Goal: Obtain resource: Download file/media

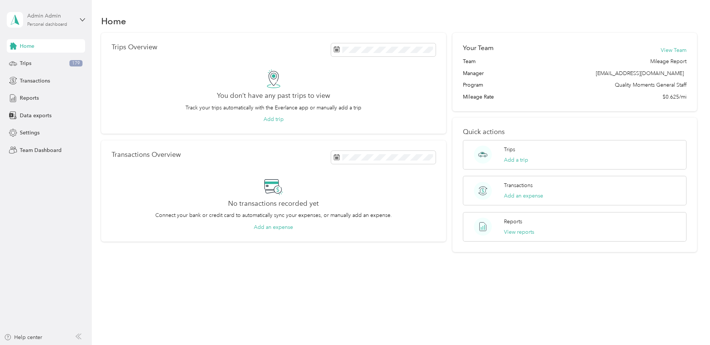
click at [41, 21] on div "Admin Admin Personal dashboard" at bounding box center [50, 19] width 47 height 15
click at [40, 64] on div "Team dashboard" at bounding box center [33, 61] width 40 height 8
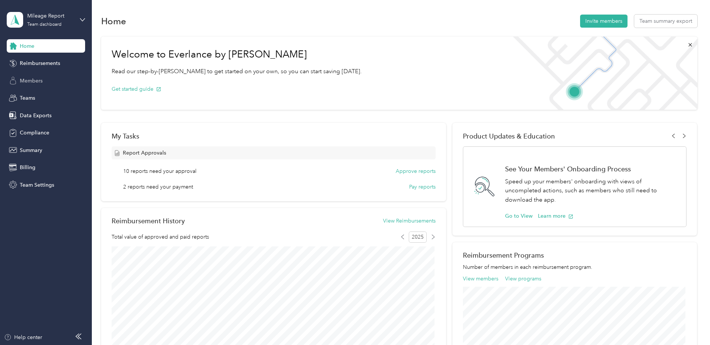
click at [35, 81] on span "Members" at bounding box center [31, 81] width 23 height 8
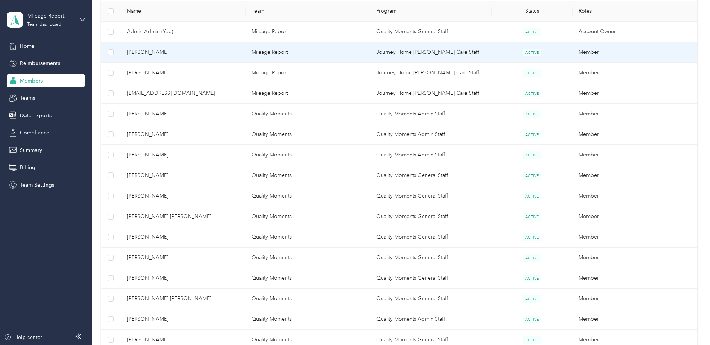
scroll to position [187, 0]
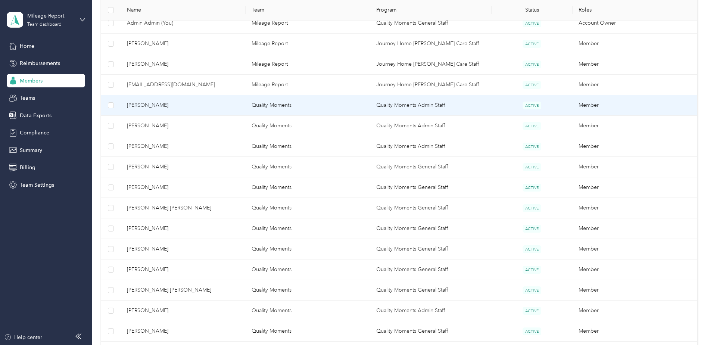
click at [148, 105] on span "[PERSON_NAME]" at bounding box center [183, 105] width 113 height 8
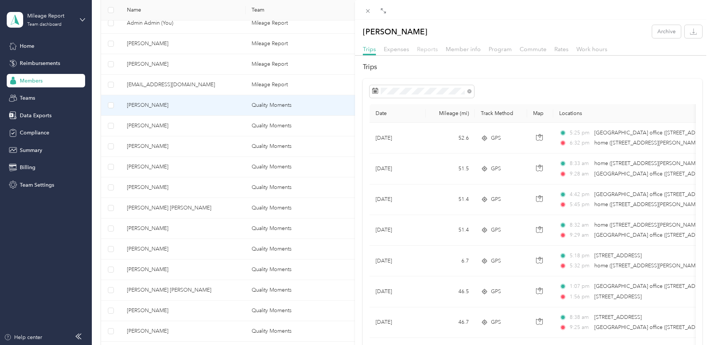
click at [429, 48] on span "Reports" at bounding box center [427, 49] width 21 height 7
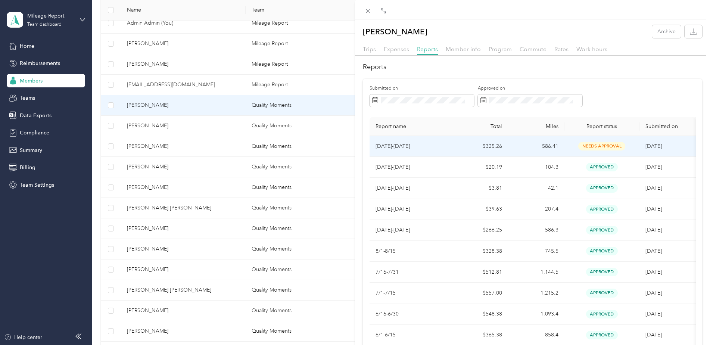
click at [486, 145] on td "$325.26" at bounding box center [480, 146] width 56 height 21
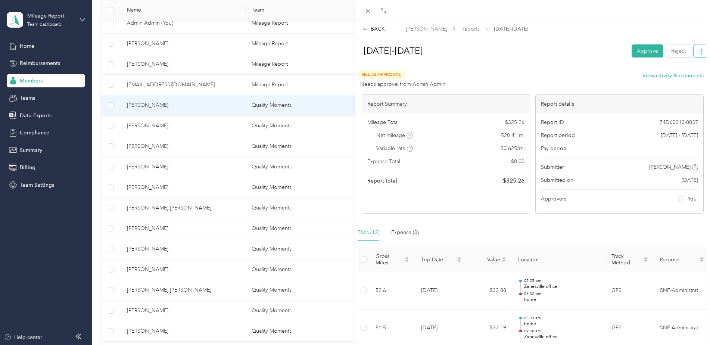
click at [699, 48] on button "button" at bounding box center [701, 50] width 16 height 13
click at [674, 81] on span "Download" at bounding box center [674, 78] width 25 height 8
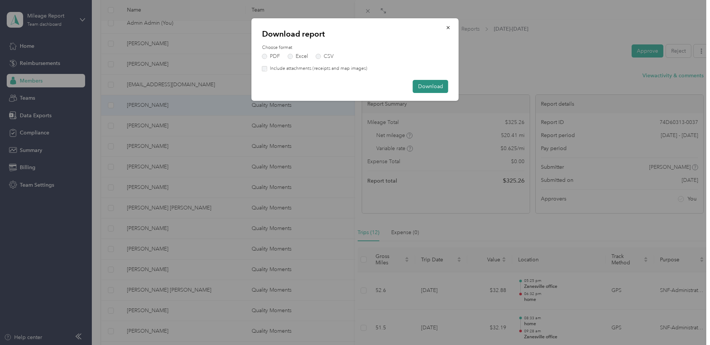
click at [428, 91] on button "Download" at bounding box center [430, 86] width 35 height 13
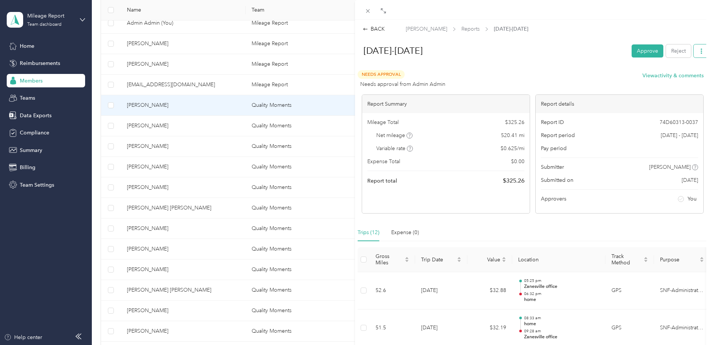
click at [698, 50] on icon "button" at bounding box center [700, 50] width 5 height 5
click at [670, 78] on span "Download" at bounding box center [674, 78] width 25 height 8
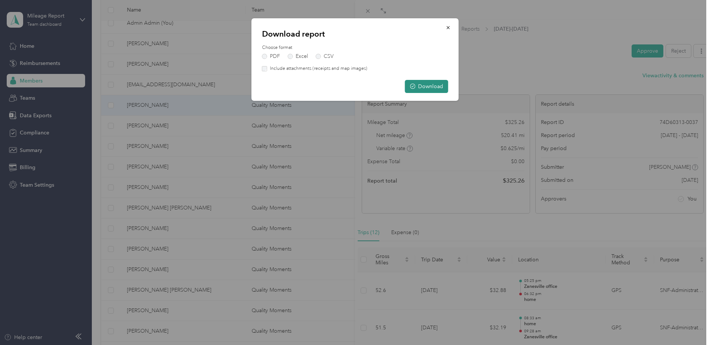
click at [430, 88] on button "Download" at bounding box center [426, 86] width 43 height 13
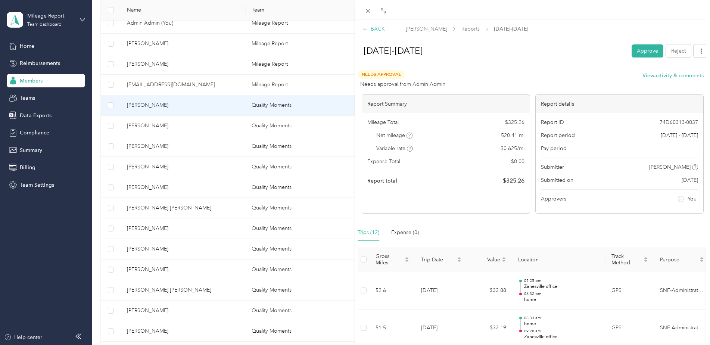
click at [376, 28] on div "BACK" at bounding box center [374, 29] width 22 height 8
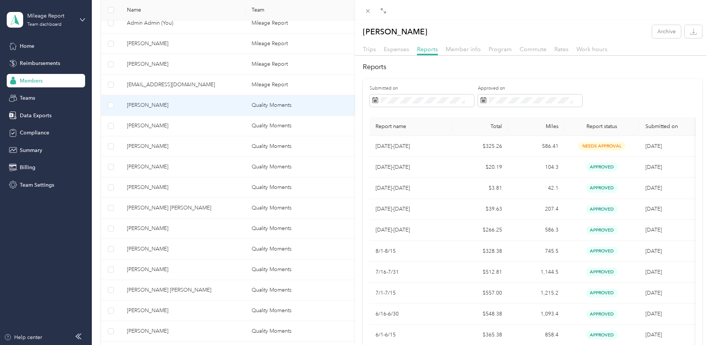
click at [179, 127] on div "[PERSON_NAME] Archive Trips Expenses Reports Member info Program Commute Rates …" at bounding box center [355, 172] width 710 height 345
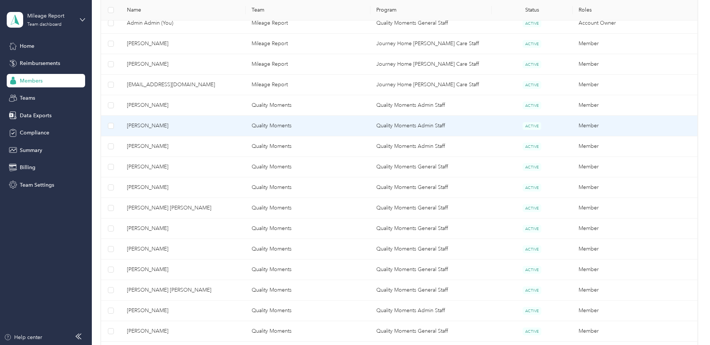
click at [179, 127] on span "[PERSON_NAME]" at bounding box center [183, 126] width 113 height 8
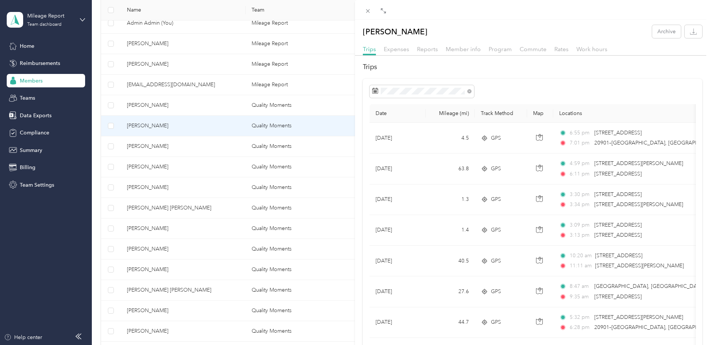
click at [431, 53] on div "Reports" at bounding box center [427, 49] width 21 height 9
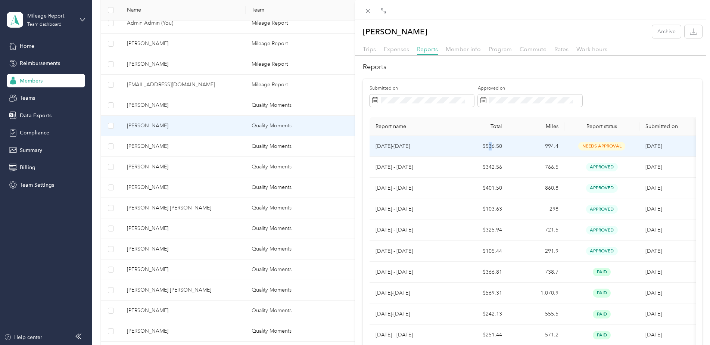
click at [489, 148] on td "$536.50" at bounding box center [480, 146] width 56 height 21
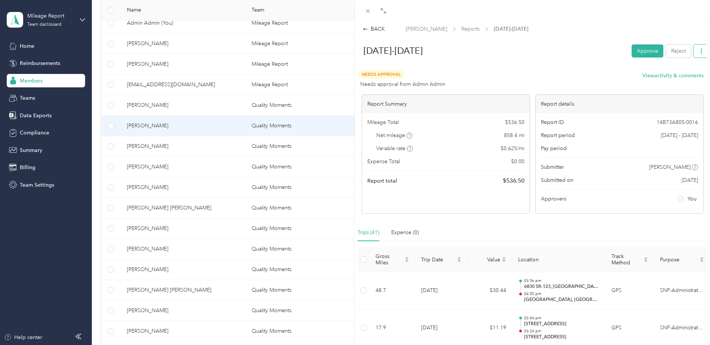
click at [698, 51] on icon "button" at bounding box center [700, 50] width 5 height 5
click at [681, 80] on span "Download" at bounding box center [674, 78] width 25 height 8
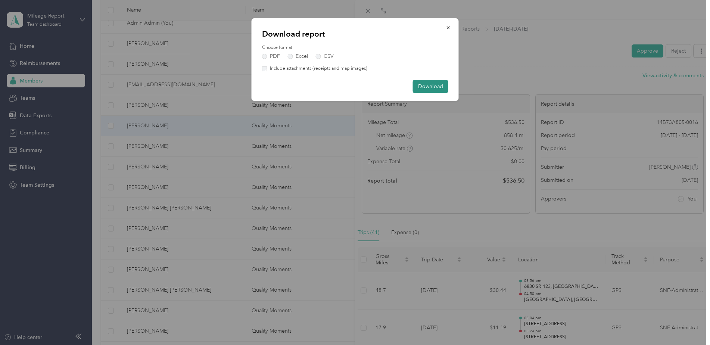
drag, startPoint x: 433, startPoint y: 86, endPoint x: 432, endPoint y: 82, distance: 4.0
click at [433, 87] on button "Download" at bounding box center [430, 86] width 35 height 13
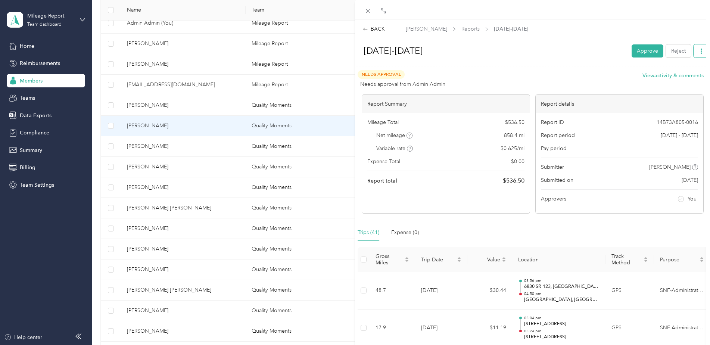
click at [699, 51] on button "button" at bounding box center [701, 50] width 16 height 13
click at [677, 78] on span "Download" at bounding box center [674, 78] width 25 height 8
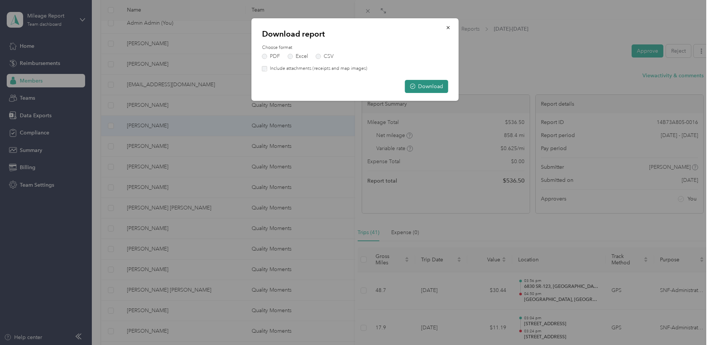
click at [423, 88] on button "Download" at bounding box center [426, 86] width 43 height 13
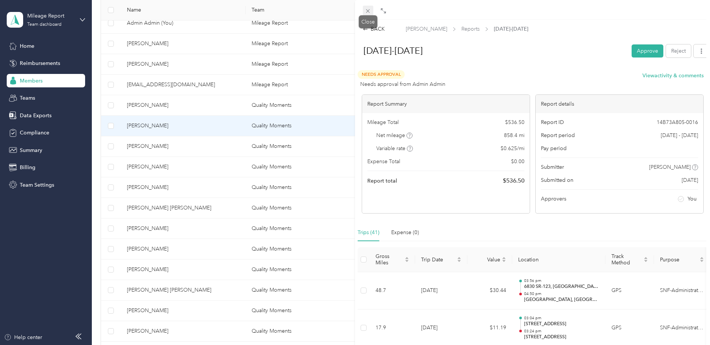
drag, startPoint x: 368, startPoint y: 9, endPoint x: 348, endPoint y: 34, distance: 31.3
click at [367, 9] on icon at bounding box center [367, 11] width 6 height 6
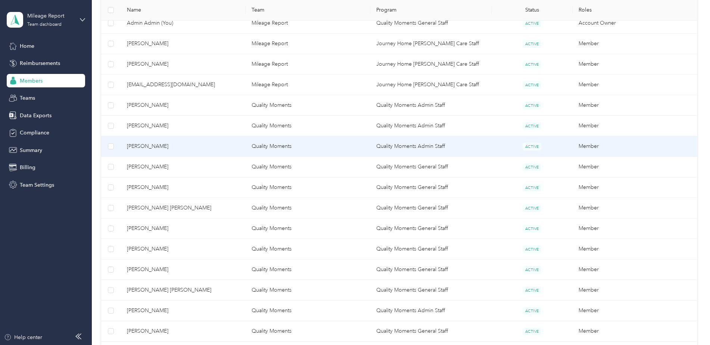
click at [160, 146] on span "[PERSON_NAME]" at bounding box center [183, 146] width 113 height 8
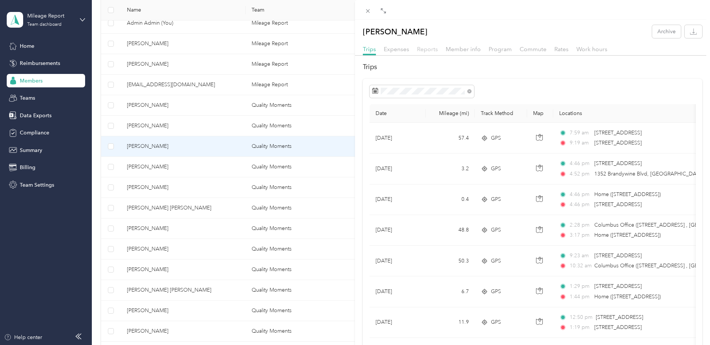
click at [426, 50] on span "Reports" at bounding box center [427, 49] width 21 height 7
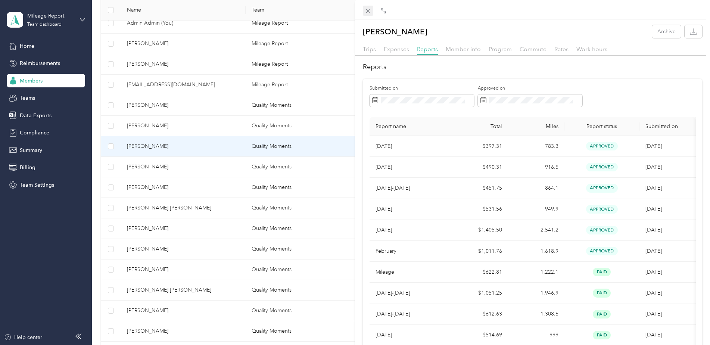
click at [370, 10] on icon at bounding box center [367, 11] width 6 height 6
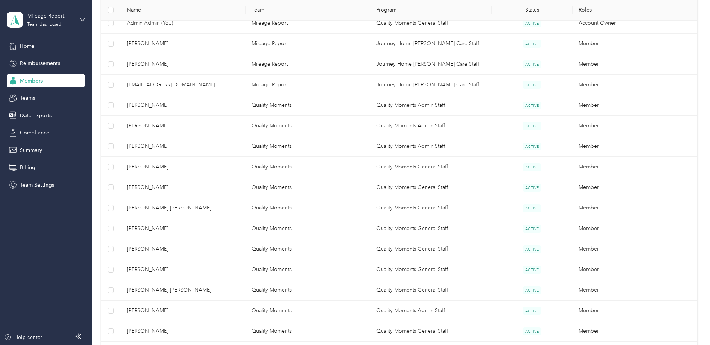
click at [170, 167] on span "[PERSON_NAME]" at bounding box center [183, 167] width 113 height 8
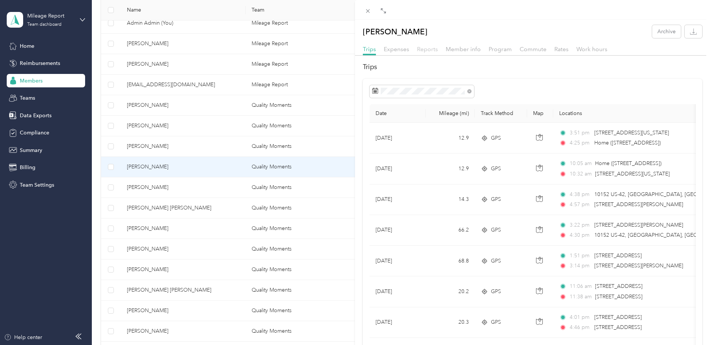
click at [428, 50] on span "Reports" at bounding box center [427, 49] width 21 height 7
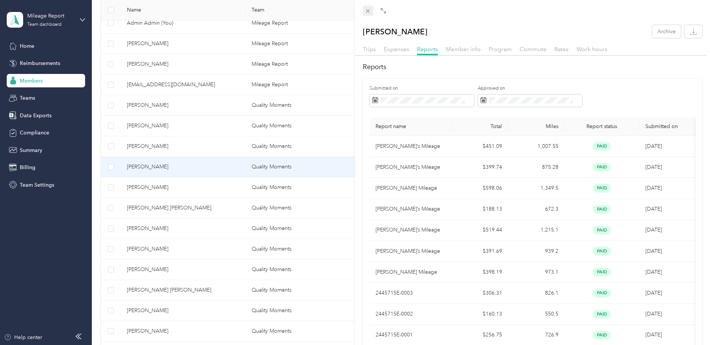
click at [367, 11] on icon at bounding box center [367, 11] width 6 height 6
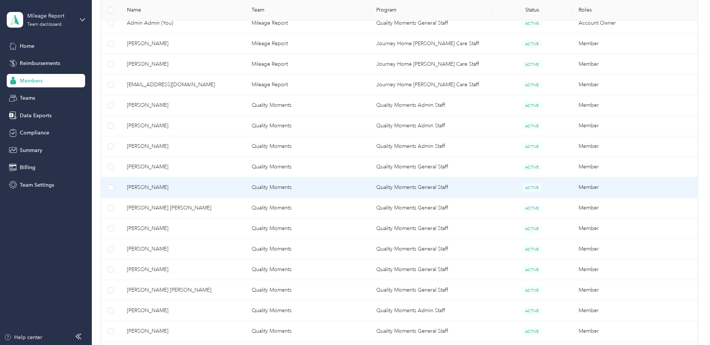
click at [199, 189] on span "[PERSON_NAME]" at bounding box center [183, 187] width 113 height 8
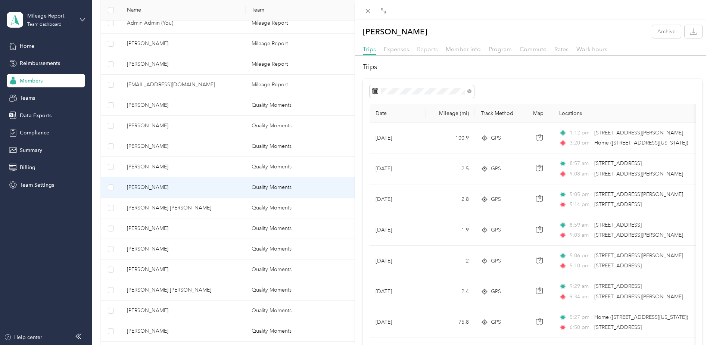
click at [423, 51] on span "Reports" at bounding box center [427, 49] width 21 height 7
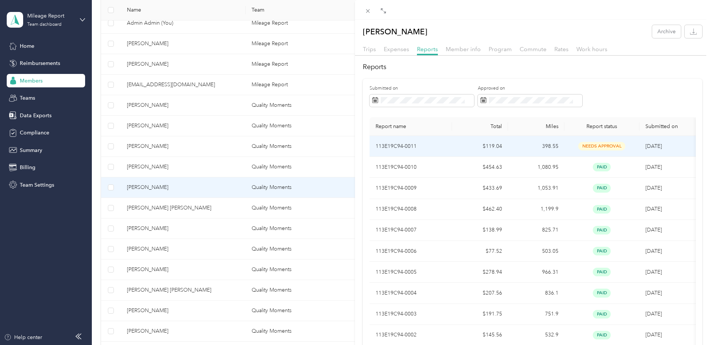
click at [477, 145] on td "$119.04" at bounding box center [480, 146] width 56 height 21
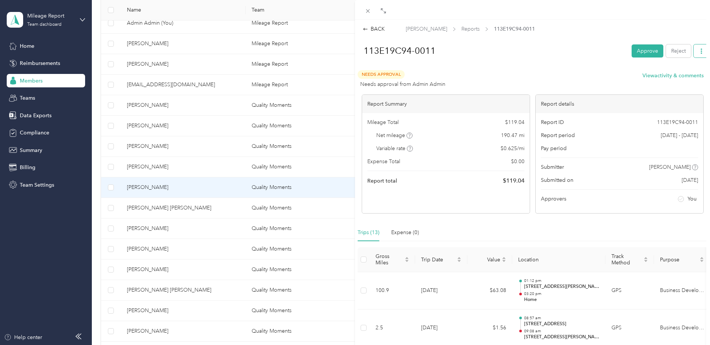
click at [698, 50] on icon "button" at bounding box center [700, 50] width 5 height 5
click at [677, 80] on span "Download" at bounding box center [674, 78] width 25 height 8
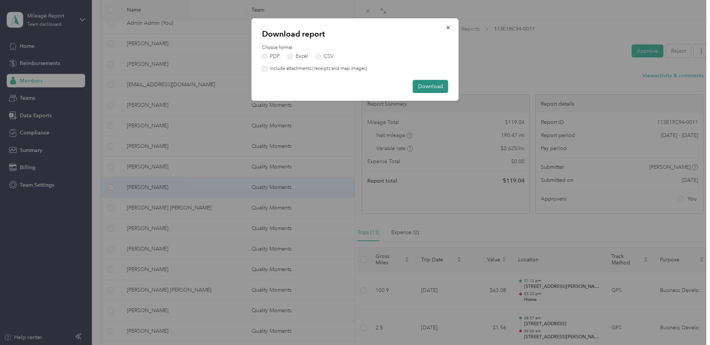
click at [432, 83] on button "Download" at bounding box center [430, 86] width 35 height 13
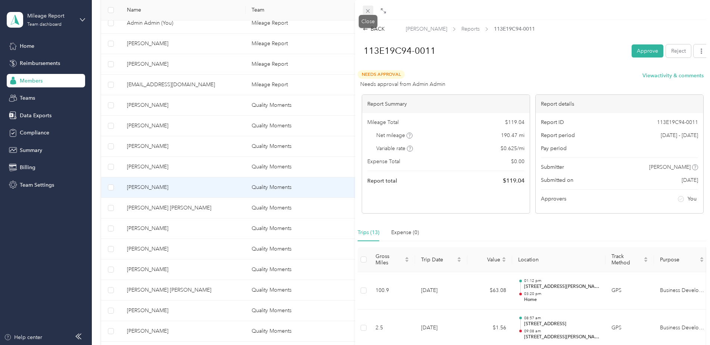
click at [365, 10] on icon at bounding box center [367, 11] width 6 height 6
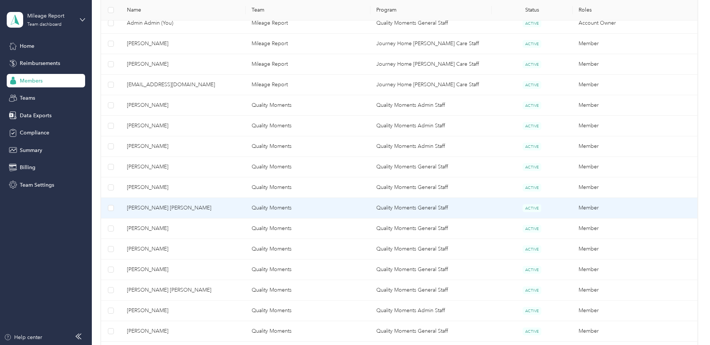
click at [212, 206] on span "[PERSON_NAME] [PERSON_NAME]" at bounding box center [183, 208] width 113 height 8
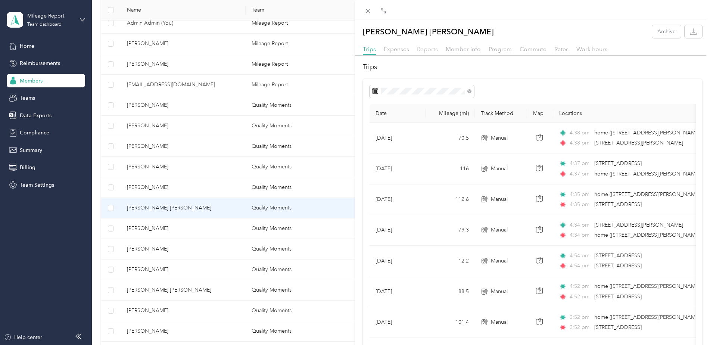
click at [429, 51] on span "Reports" at bounding box center [427, 49] width 21 height 7
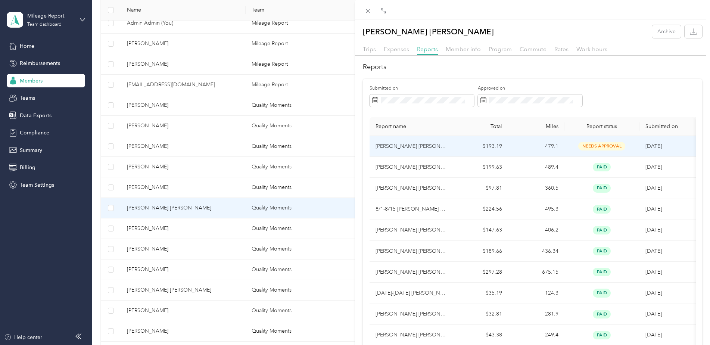
click at [463, 151] on td "$193.19" at bounding box center [480, 146] width 56 height 21
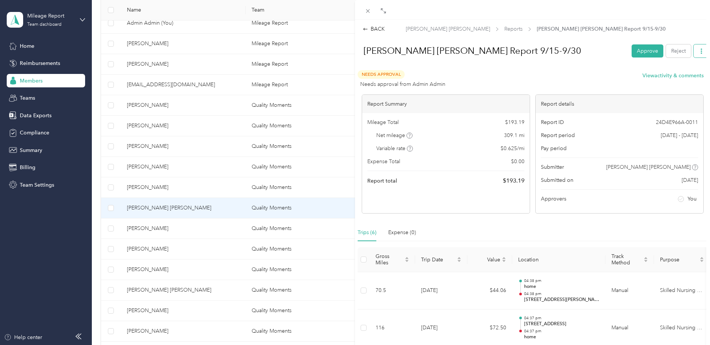
click at [698, 53] on icon "button" at bounding box center [700, 50] width 5 height 5
click at [670, 78] on span "Download" at bounding box center [674, 78] width 25 height 8
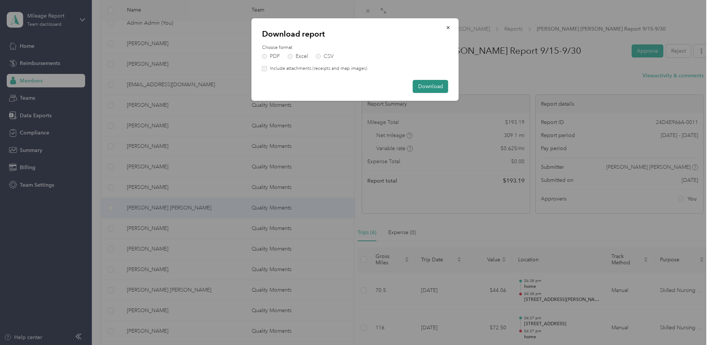
click at [431, 85] on button "Download" at bounding box center [430, 86] width 35 height 13
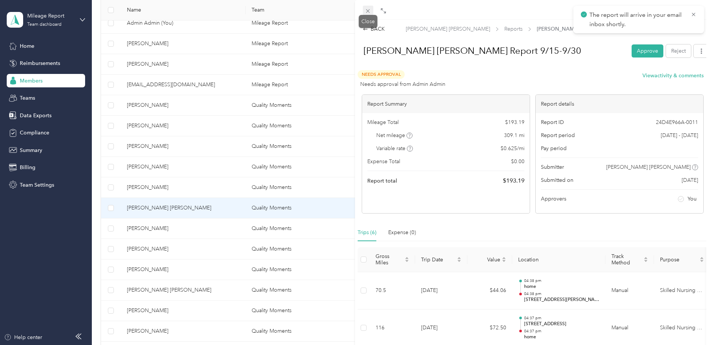
click at [370, 9] on icon at bounding box center [367, 11] width 6 height 6
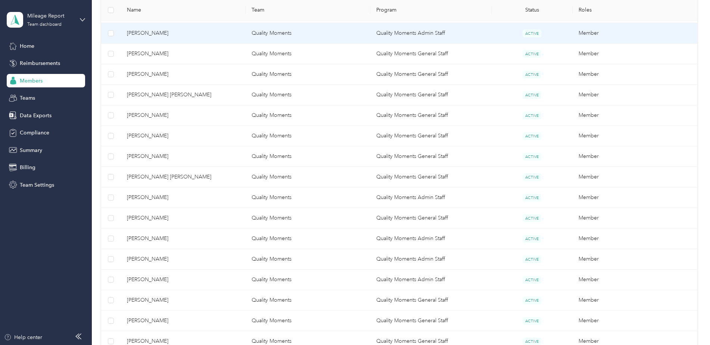
scroll to position [336, 0]
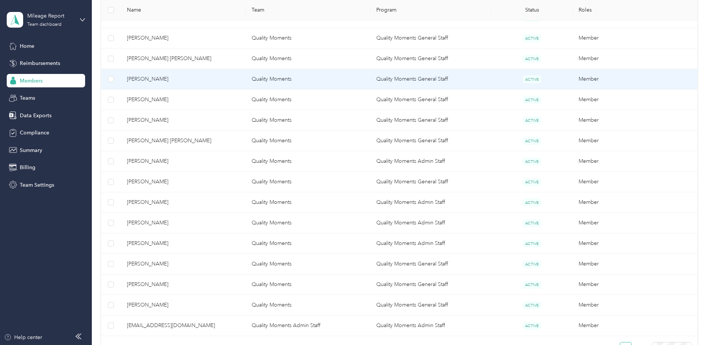
click at [205, 80] on span "[PERSON_NAME]" at bounding box center [183, 79] width 113 height 8
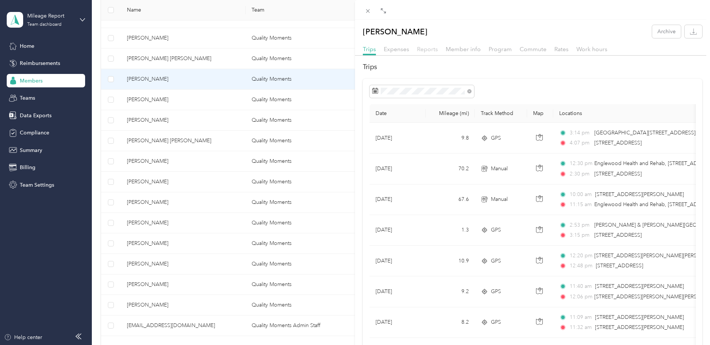
click at [428, 50] on span "Reports" at bounding box center [427, 49] width 21 height 7
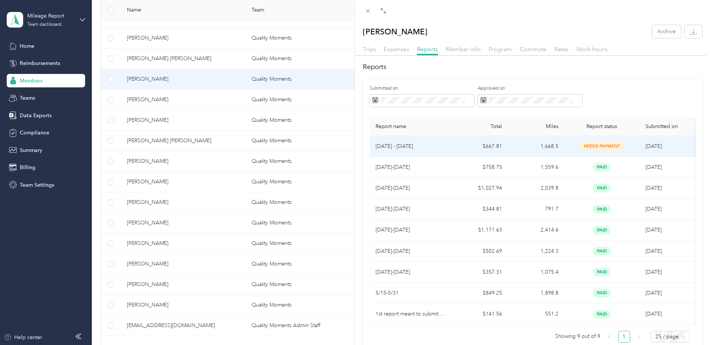
click at [502, 141] on td "$667.81" at bounding box center [480, 146] width 56 height 21
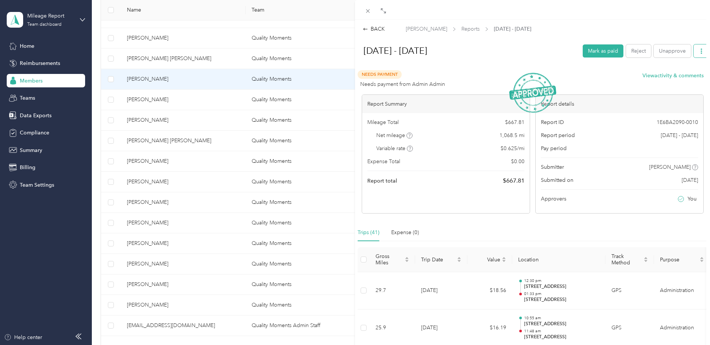
click at [698, 48] on button "button" at bounding box center [701, 50] width 16 height 13
click at [679, 78] on span "Download" at bounding box center [674, 78] width 25 height 8
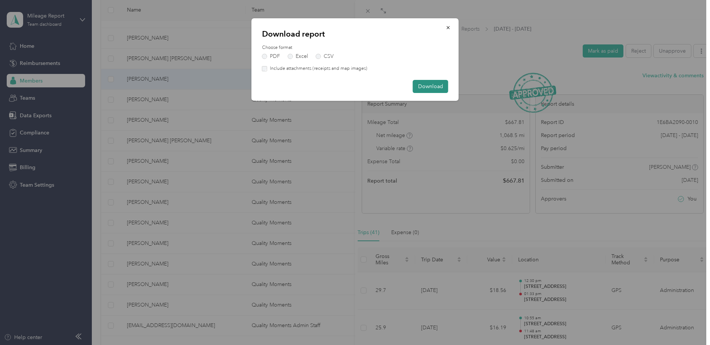
click at [422, 88] on button "Download" at bounding box center [430, 86] width 35 height 13
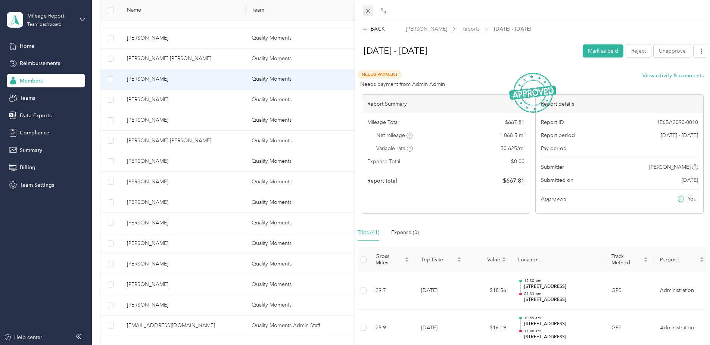
click at [365, 9] on icon at bounding box center [367, 11] width 6 height 6
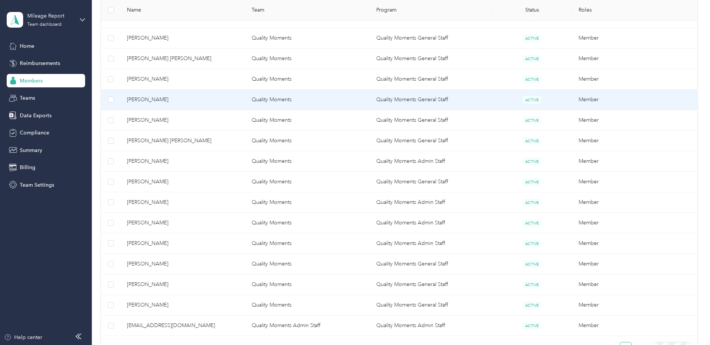
click at [248, 98] on td "Quality Moments" at bounding box center [307, 100] width 125 height 21
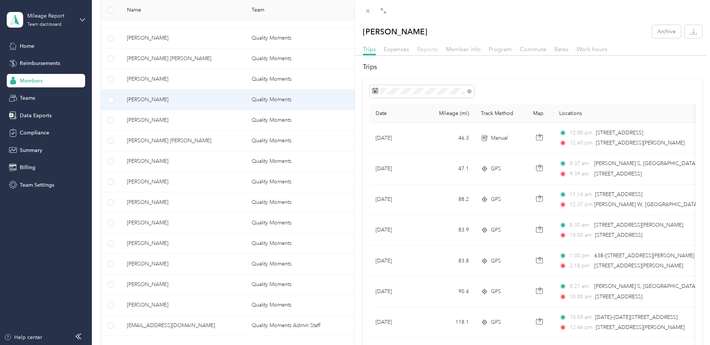
click at [429, 49] on span "Reports" at bounding box center [427, 49] width 21 height 7
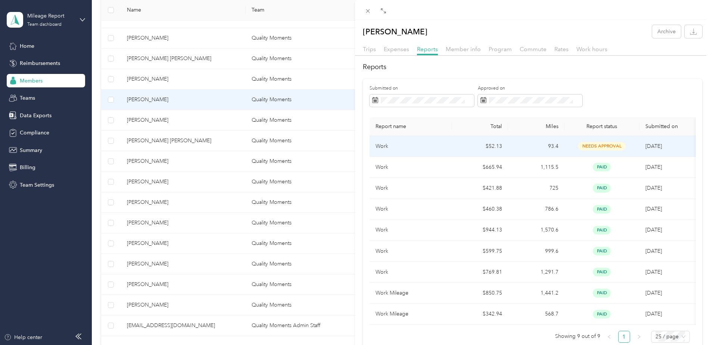
click at [490, 152] on td "$52.13" at bounding box center [480, 146] width 56 height 21
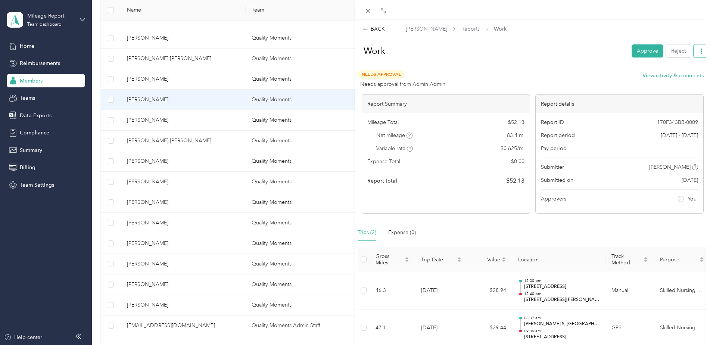
click at [700, 50] on button "button" at bounding box center [701, 50] width 16 height 13
click at [676, 78] on span "Download" at bounding box center [674, 78] width 25 height 8
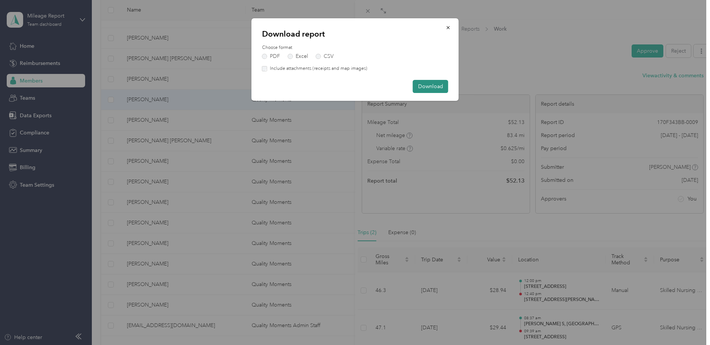
click at [437, 87] on button "Download" at bounding box center [430, 86] width 35 height 13
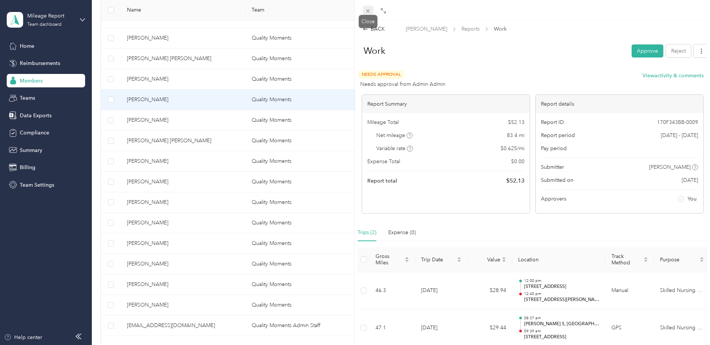
click at [371, 10] on span at bounding box center [368, 11] width 10 height 10
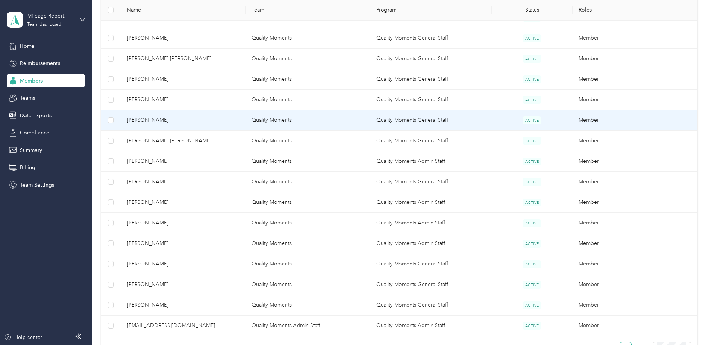
click at [238, 114] on td "[PERSON_NAME]" at bounding box center [183, 120] width 125 height 21
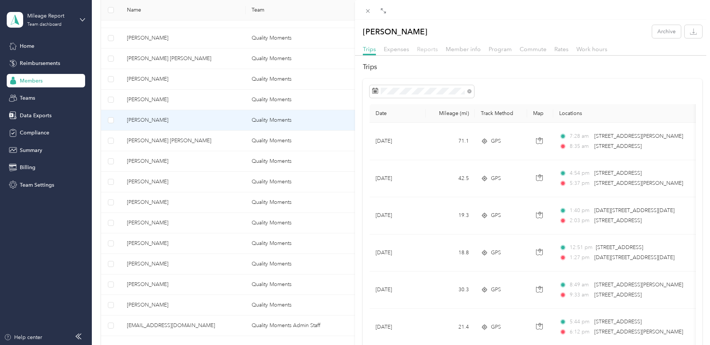
click at [432, 49] on span "Reports" at bounding box center [427, 49] width 21 height 7
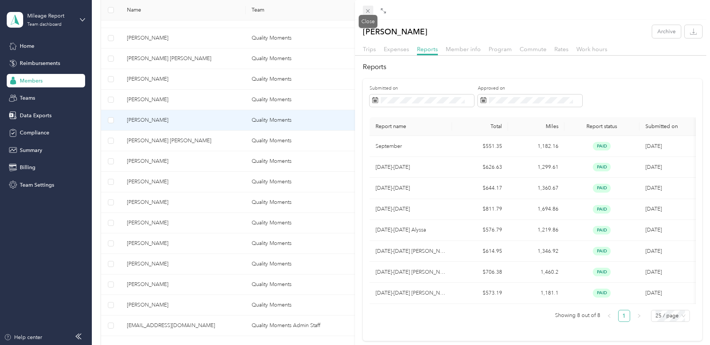
click at [367, 12] on icon at bounding box center [368, 11] width 4 height 4
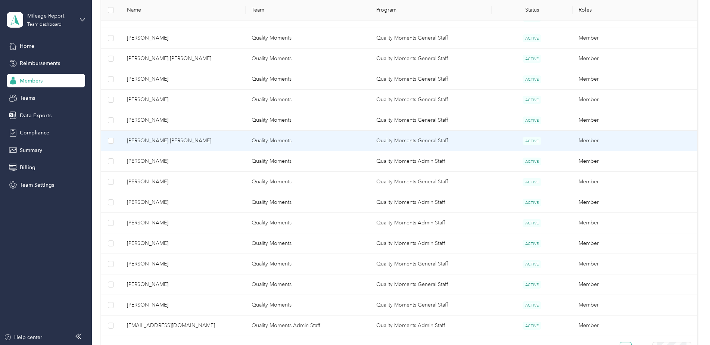
click at [234, 139] on span "[PERSON_NAME] [PERSON_NAME]" at bounding box center [183, 141] width 113 height 8
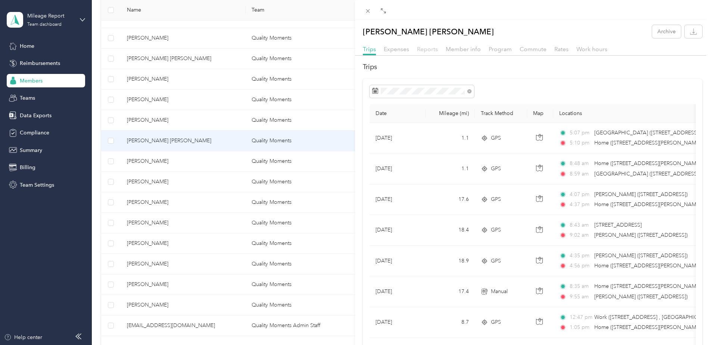
click at [427, 50] on span "Reports" at bounding box center [427, 49] width 21 height 7
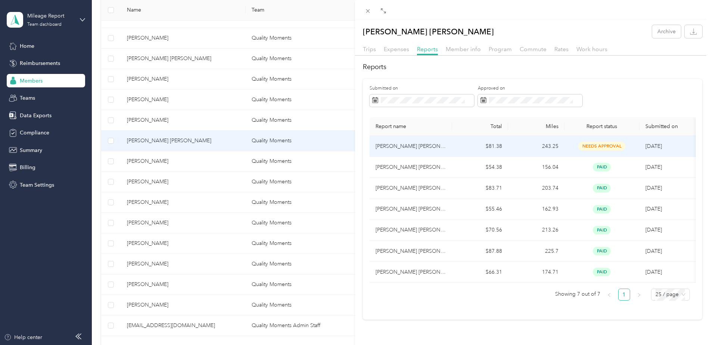
click at [475, 145] on td "$81.38" at bounding box center [480, 146] width 56 height 21
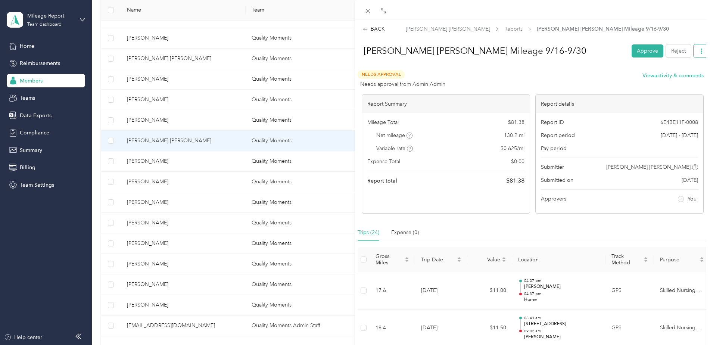
click at [698, 51] on icon "button" at bounding box center [700, 50] width 5 height 5
click at [687, 78] on div "Download" at bounding box center [676, 78] width 44 height 8
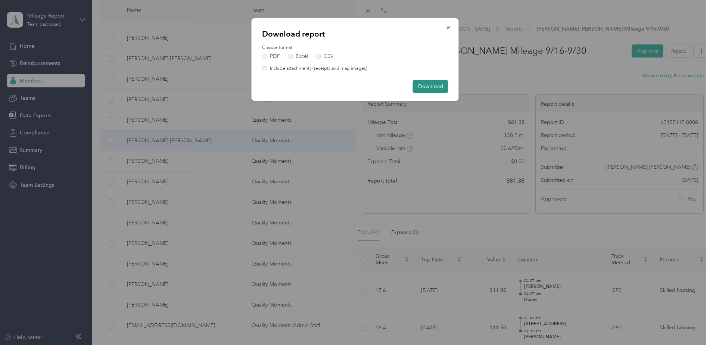
click at [432, 88] on button "Download" at bounding box center [430, 86] width 35 height 13
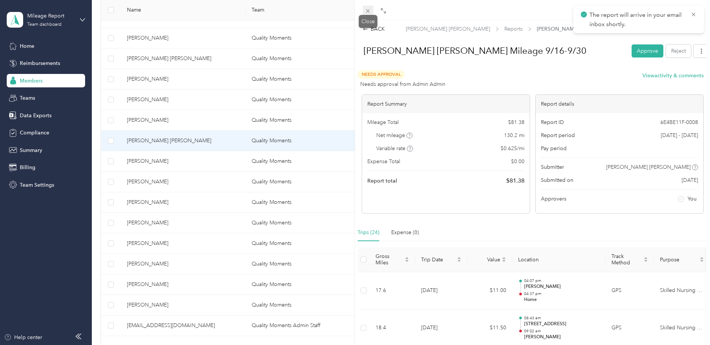
click at [364, 10] on span at bounding box center [368, 11] width 10 height 10
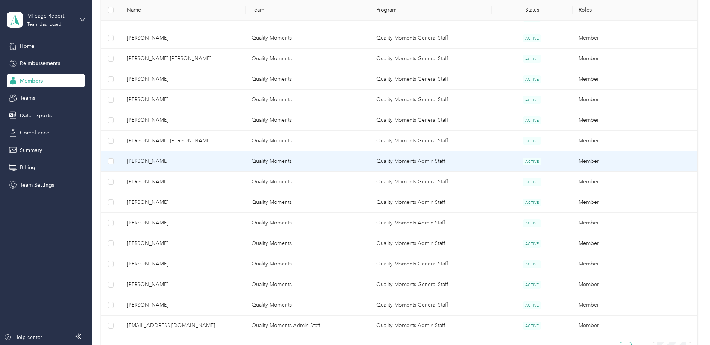
click at [201, 159] on span "[PERSON_NAME]" at bounding box center [183, 161] width 113 height 8
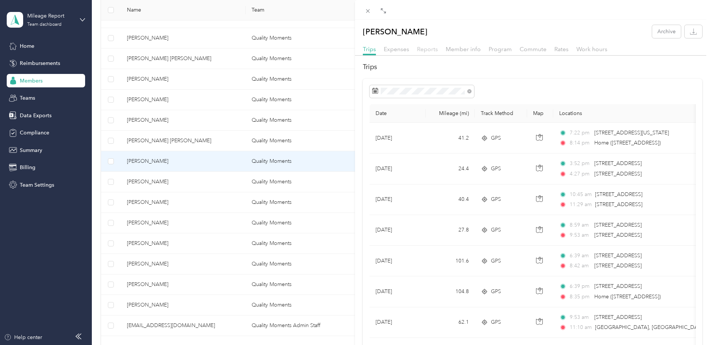
click at [432, 49] on span "Reports" at bounding box center [427, 49] width 21 height 7
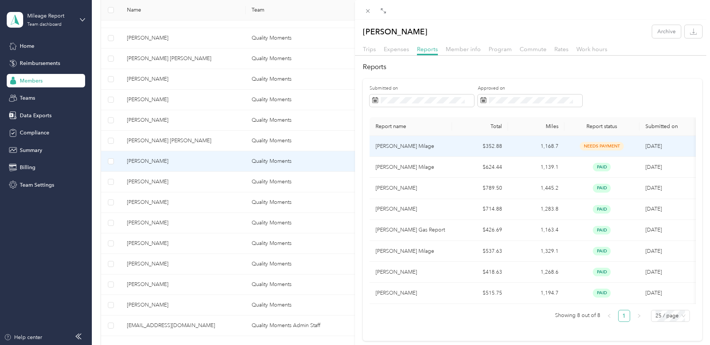
click at [491, 146] on td "$352.88" at bounding box center [480, 146] width 56 height 21
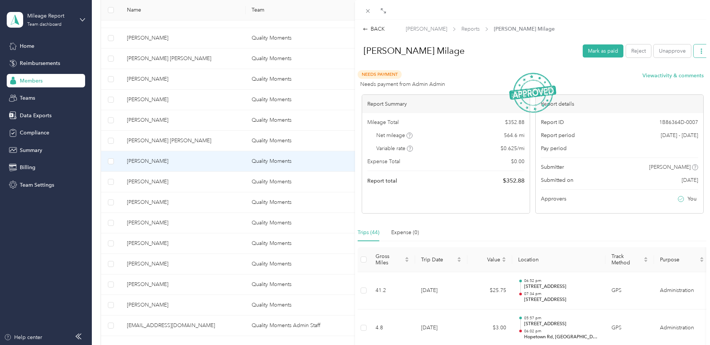
click at [699, 50] on button "button" at bounding box center [701, 50] width 16 height 13
click at [689, 78] on div "Download" at bounding box center [676, 78] width 44 height 8
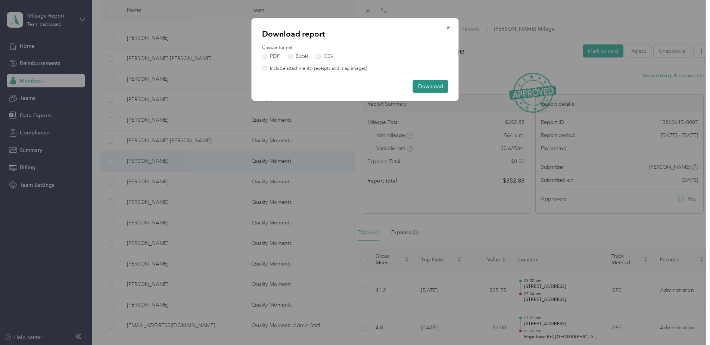
click at [425, 84] on button "Download" at bounding box center [430, 86] width 35 height 13
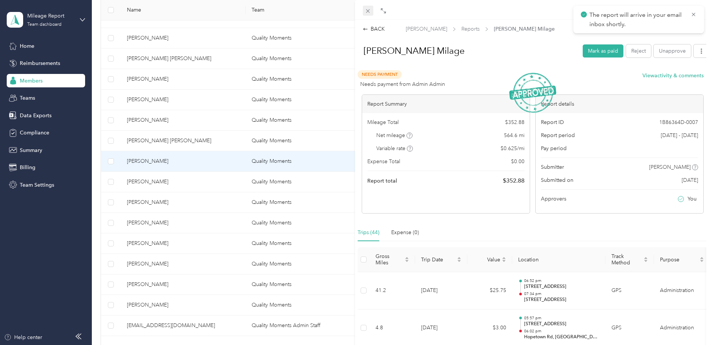
click at [368, 12] on icon at bounding box center [367, 11] width 6 height 6
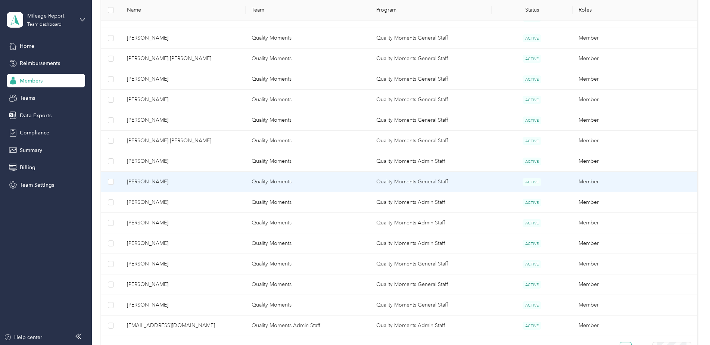
click at [200, 179] on span "[PERSON_NAME]" at bounding box center [183, 182] width 113 height 8
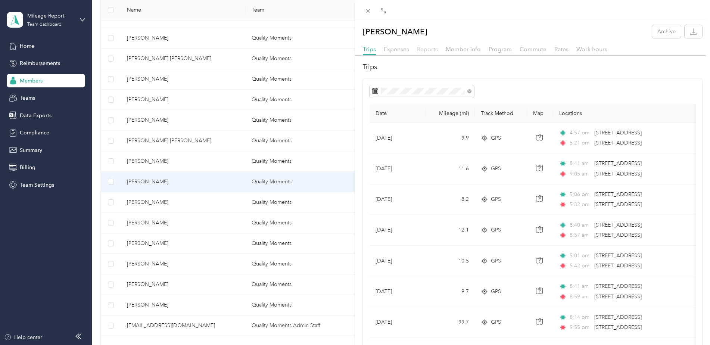
click at [426, 48] on span "Reports" at bounding box center [427, 49] width 21 height 7
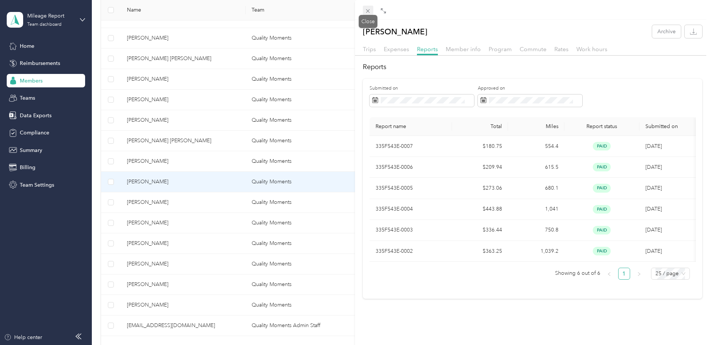
click at [371, 9] on span at bounding box center [368, 11] width 10 height 10
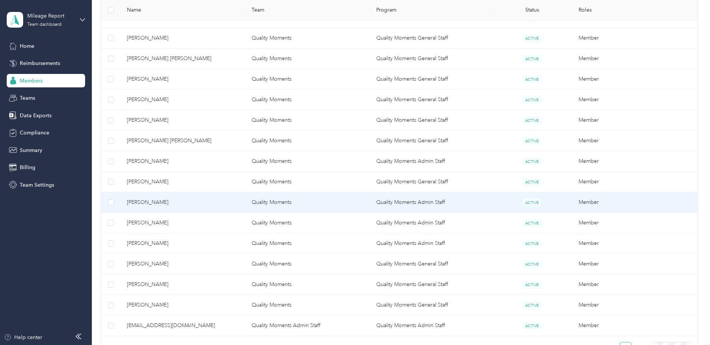
click at [245, 202] on td "[PERSON_NAME]" at bounding box center [183, 202] width 125 height 21
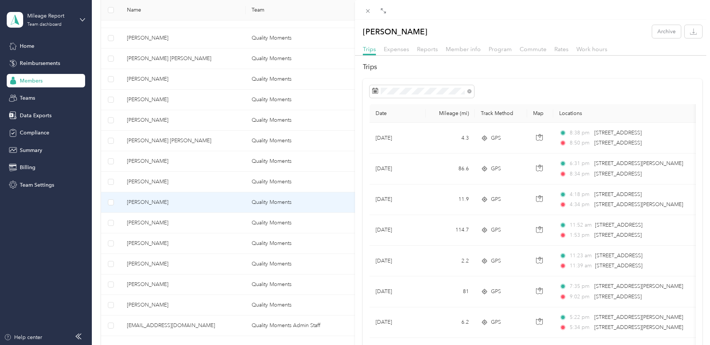
click at [423, 54] on div "Trips Expenses Reports Member info Program Commute Rates Work hours" at bounding box center [532, 50] width 355 height 11
click at [430, 51] on span "Reports" at bounding box center [427, 49] width 21 height 7
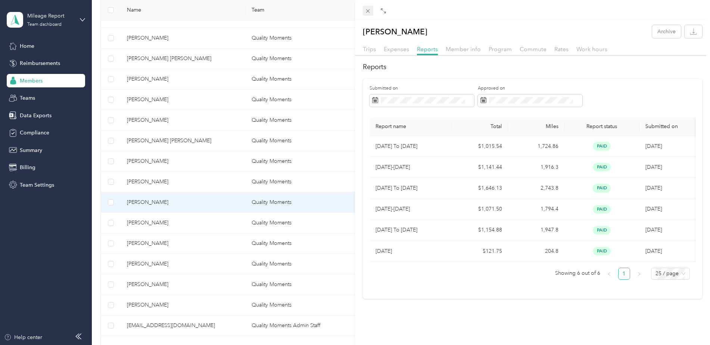
click at [368, 9] on icon at bounding box center [367, 11] width 6 height 6
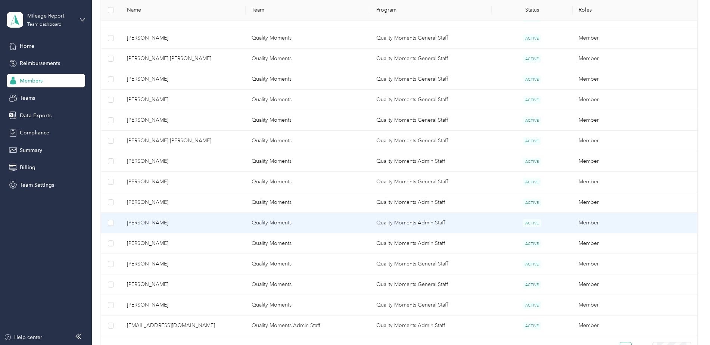
click at [201, 224] on span "[PERSON_NAME]" at bounding box center [183, 223] width 113 height 8
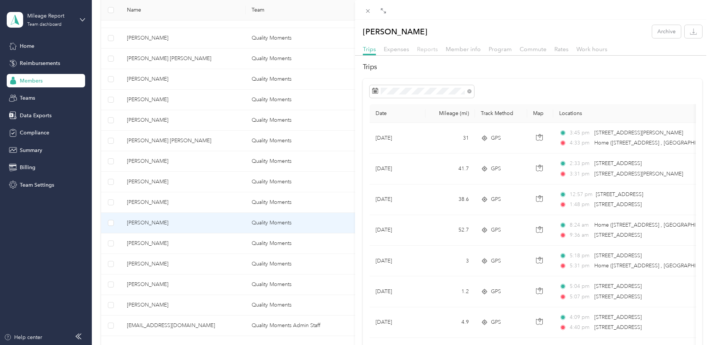
click at [426, 48] on span "Reports" at bounding box center [427, 49] width 21 height 7
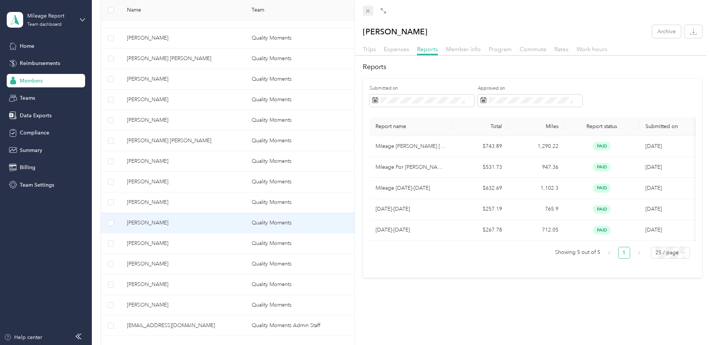
click at [369, 7] on span at bounding box center [368, 11] width 10 height 10
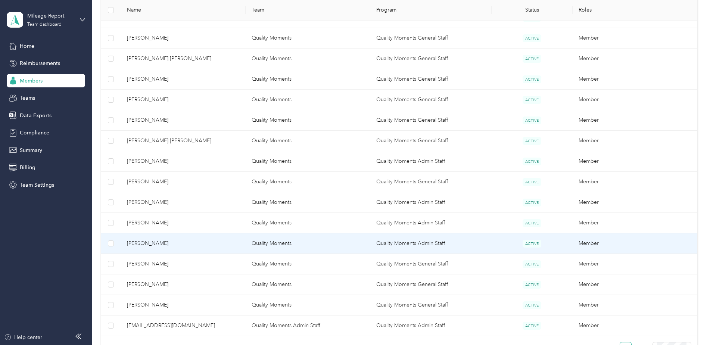
click at [270, 247] on td "Quality Moments" at bounding box center [307, 243] width 125 height 21
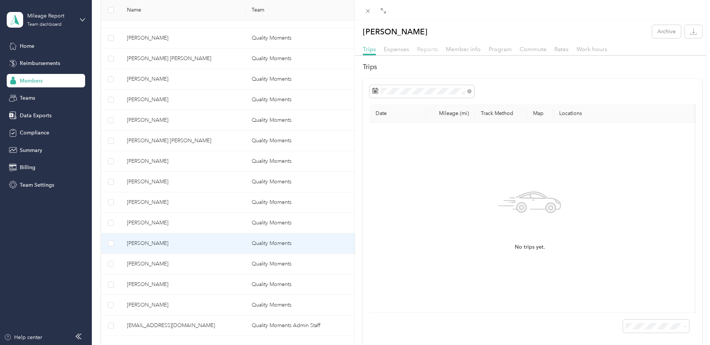
click at [424, 52] on span "Reports" at bounding box center [427, 49] width 21 height 7
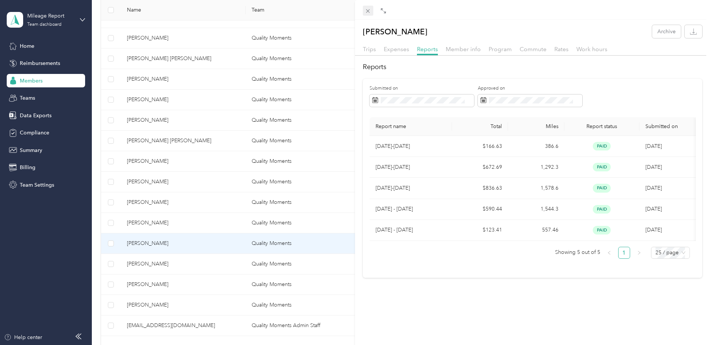
click at [369, 10] on icon at bounding box center [367, 11] width 6 height 6
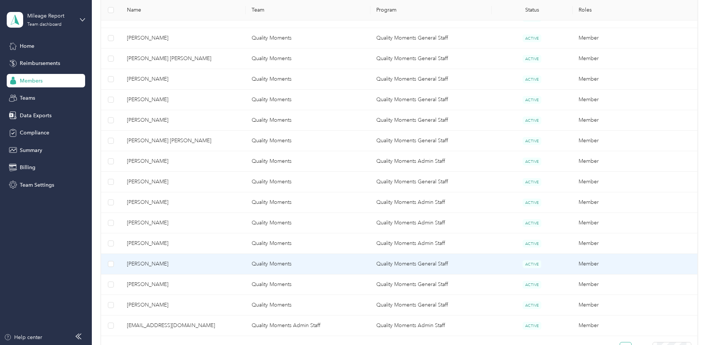
click at [207, 262] on span "[PERSON_NAME]" at bounding box center [183, 264] width 113 height 8
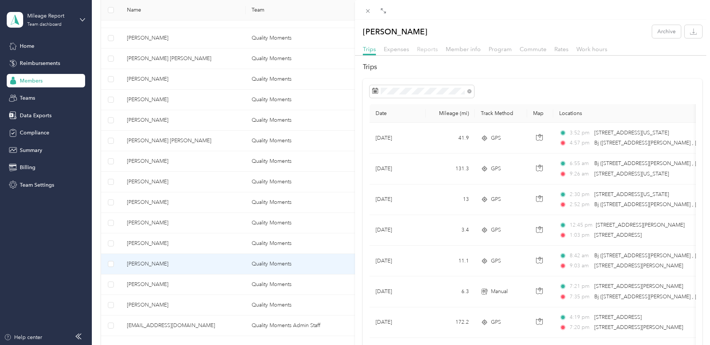
click at [429, 50] on span "Reports" at bounding box center [427, 49] width 21 height 7
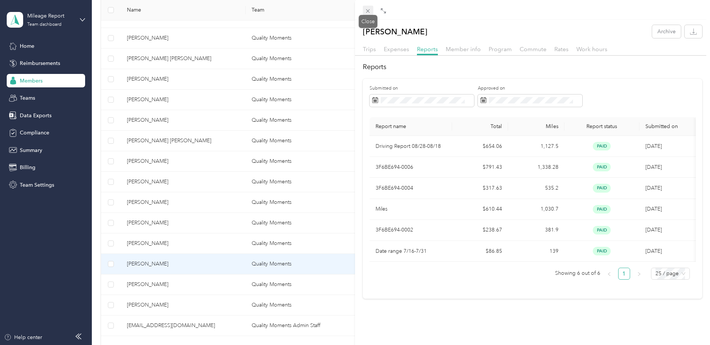
click at [367, 10] on icon at bounding box center [367, 11] width 6 height 6
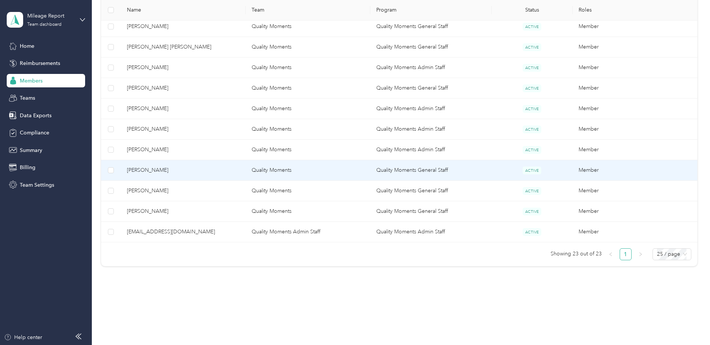
scroll to position [434, 0]
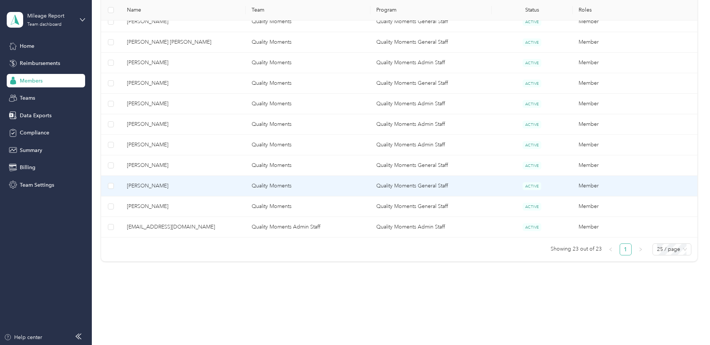
click at [220, 184] on span "[PERSON_NAME]" at bounding box center [183, 186] width 113 height 8
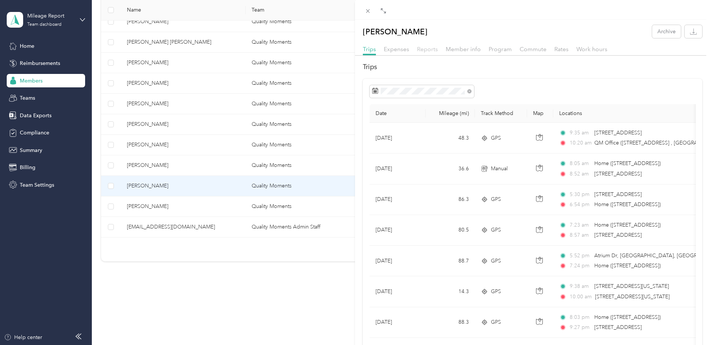
click at [427, 50] on span "Reports" at bounding box center [427, 49] width 21 height 7
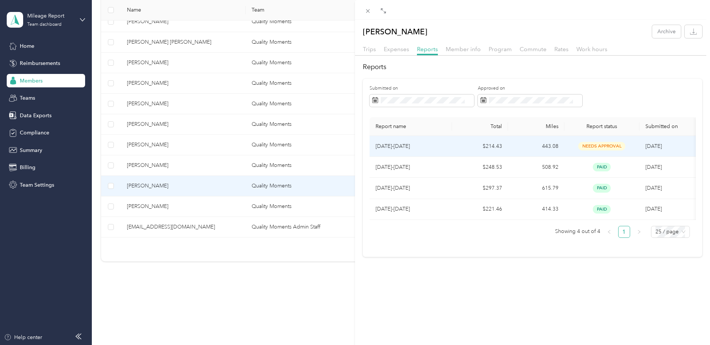
click at [491, 142] on td "$214.43" at bounding box center [480, 146] width 56 height 21
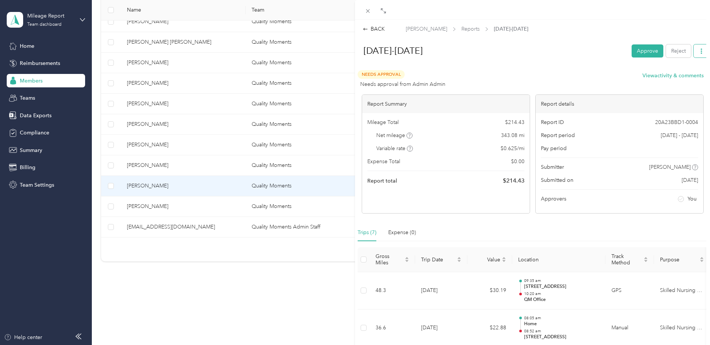
click at [698, 51] on icon "button" at bounding box center [700, 50] width 5 height 5
click at [684, 78] on span "Download" at bounding box center [674, 78] width 25 height 8
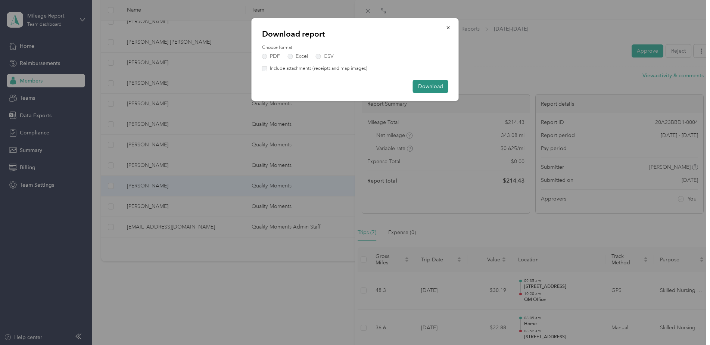
click at [441, 87] on button "Download" at bounding box center [430, 86] width 35 height 13
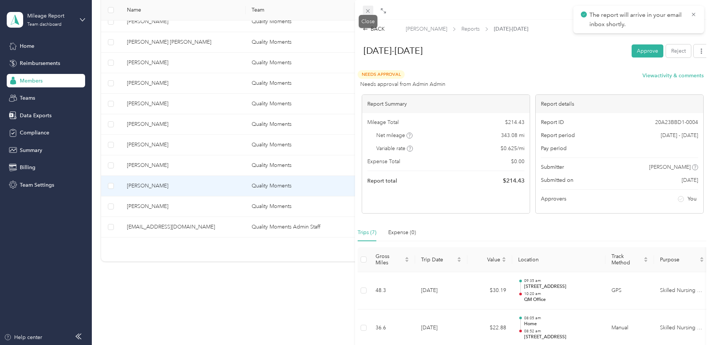
click at [368, 10] on icon at bounding box center [367, 11] width 6 height 6
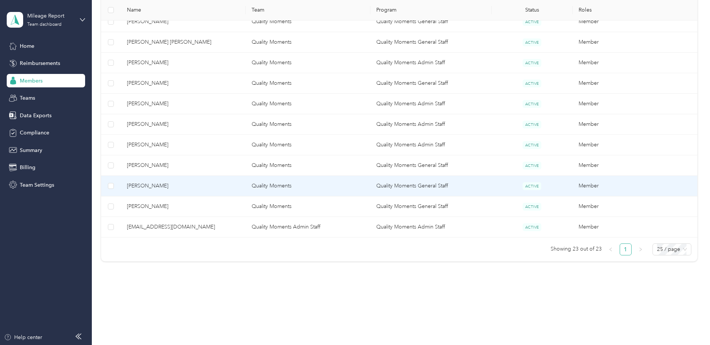
click at [169, 188] on span "[PERSON_NAME]" at bounding box center [183, 186] width 113 height 8
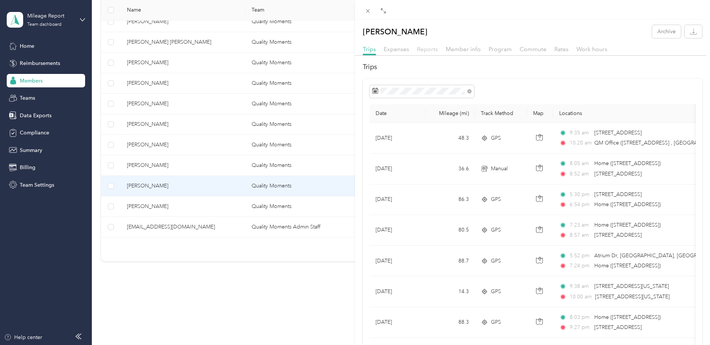
click at [426, 50] on span "Reports" at bounding box center [427, 49] width 21 height 7
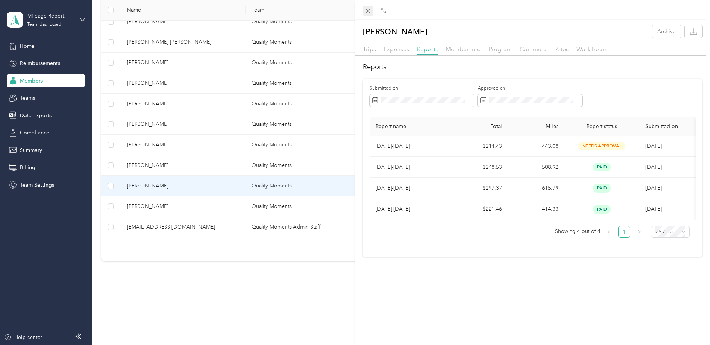
click at [367, 11] on icon at bounding box center [367, 11] width 6 height 6
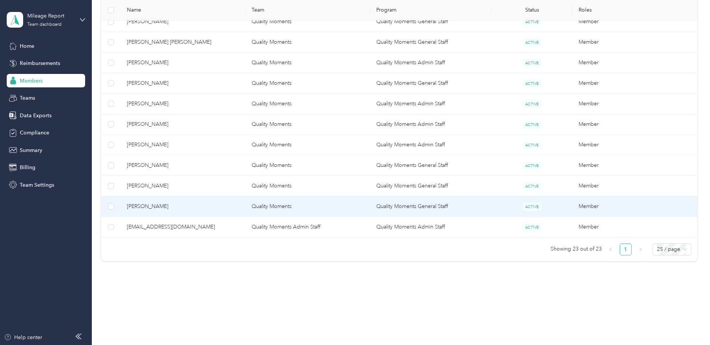
click at [172, 207] on span "[PERSON_NAME]" at bounding box center [183, 206] width 113 height 8
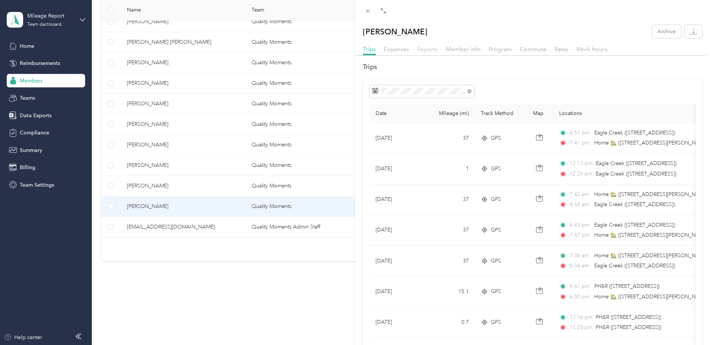
click at [433, 50] on span "Reports" at bounding box center [427, 49] width 21 height 7
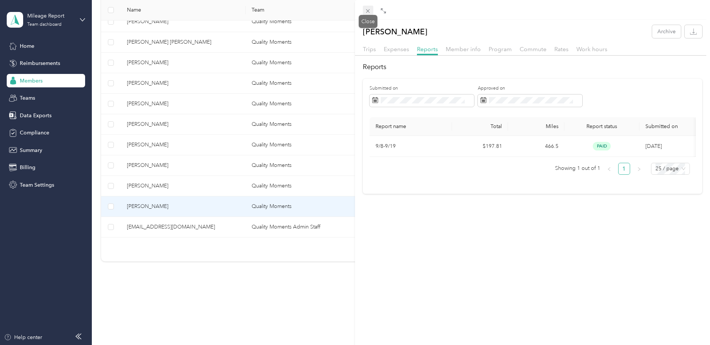
click at [364, 12] on icon at bounding box center [367, 11] width 6 height 6
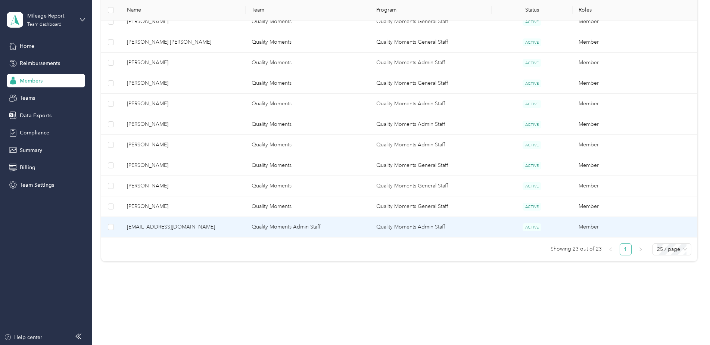
click at [196, 226] on span "[EMAIL_ADDRESS][DOMAIN_NAME]" at bounding box center [183, 227] width 113 height 8
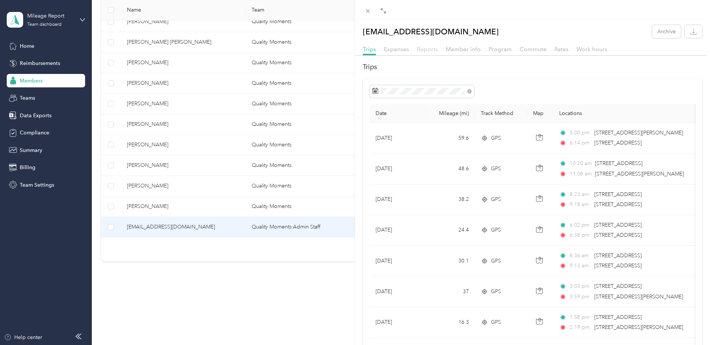
click at [427, 50] on span "Reports" at bounding box center [427, 49] width 21 height 7
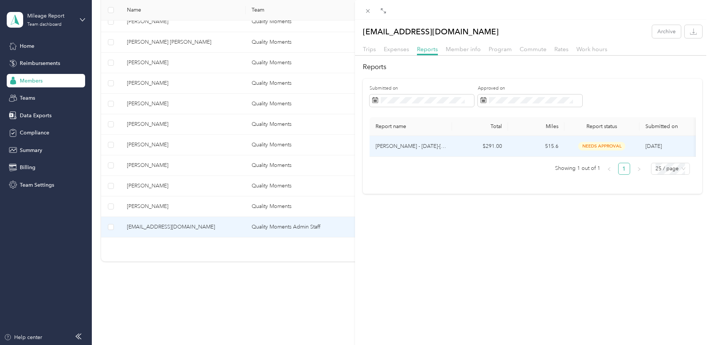
click at [463, 146] on td "$291.00" at bounding box center [480, 146] width 56 height 21
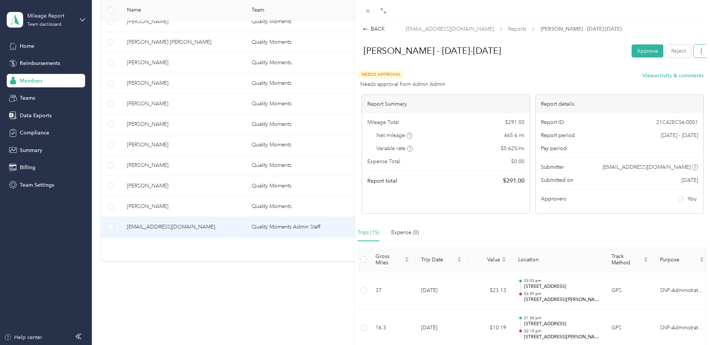
click at [699, 50] on button "button" at bounding box center [701, 50] width 16 height 13
click at [673, 79] on span "Download" at bounding box center [674, 78] width 25 height 8
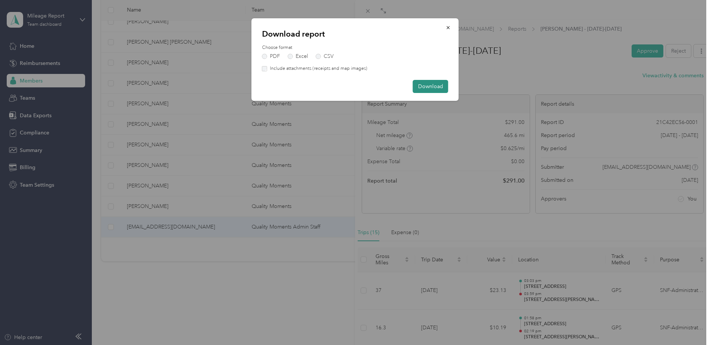
drag, startPoint x: 433, startPoint y: 84, endPoint x: 430, endPoint y: 88, distance: 5.3
click at [433, 85] on button "Download" at bounding box center [430, 86] width 35 height 13
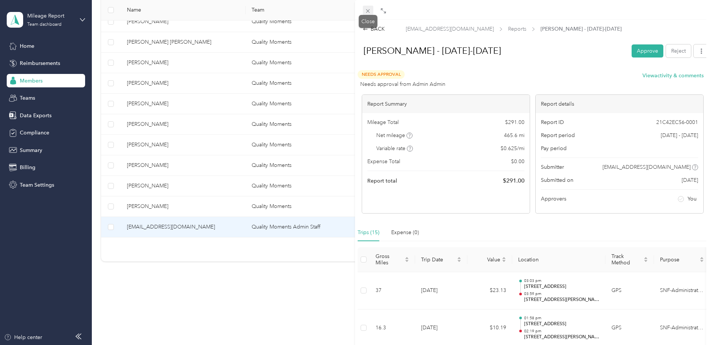
click at [367, 10] on icon at bounding box center [368, 11] width 4 height 4
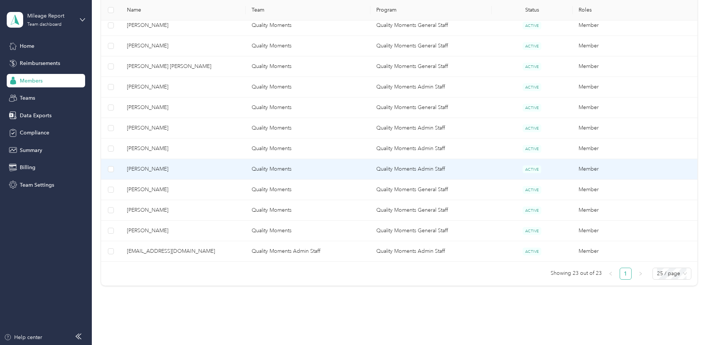
scroll to position [397, 0]
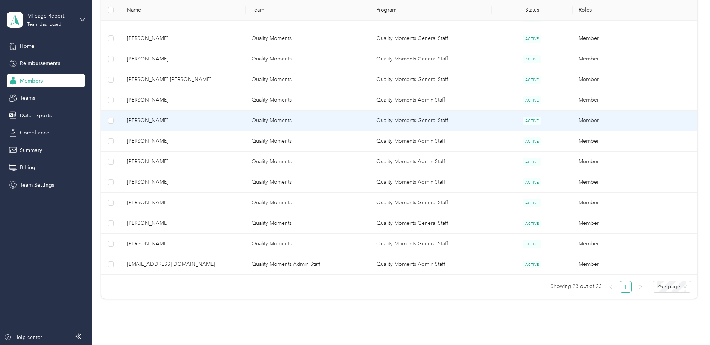
click at [211, 125] on td "[PERSON_NAME]" at bounding box center [183, 120] width 125 height 21
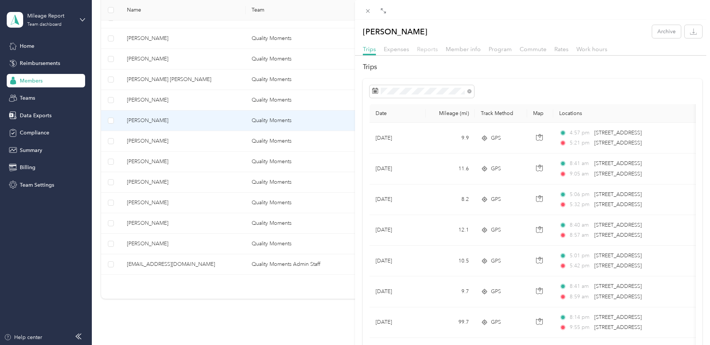
click at [425, 50] on span "Reports" at bounding box center [427, 49] width 21 height 7
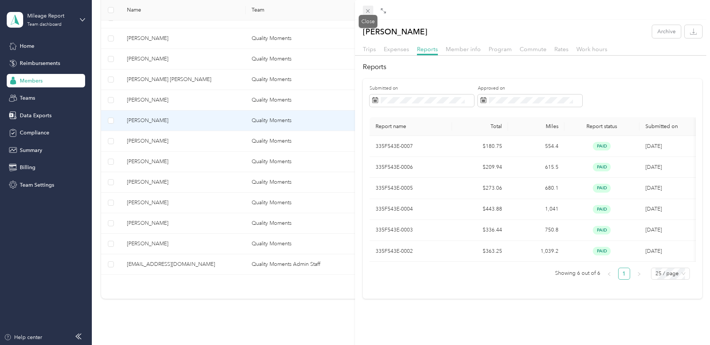
click at [370, 9] on icon at bounding box center [367, 11] width 6 height 6
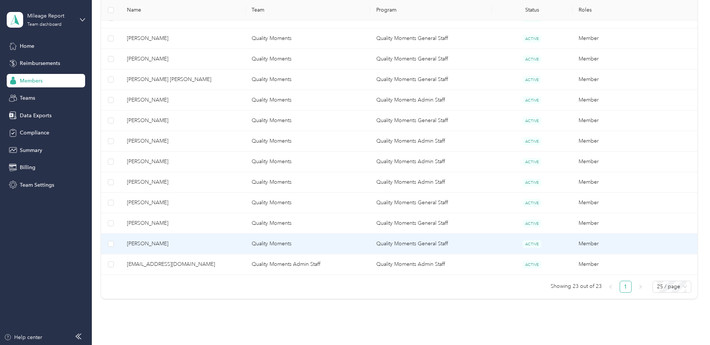
click at [214, 237] on td "[PERSON_NAME]" at bounding box center [183, 244] width 125 height 21
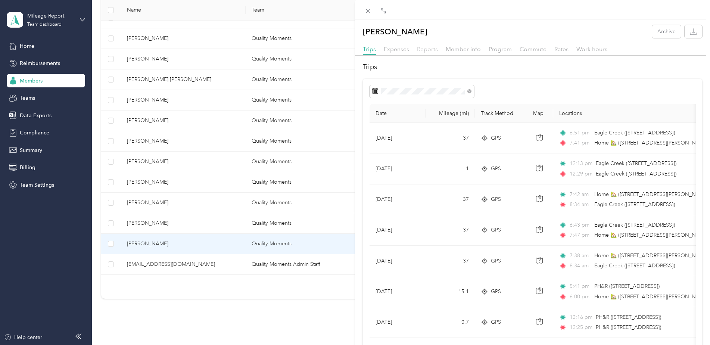
click at [426, 50] on span "Reports" at bounding box center [427, 49] width 21 height 7
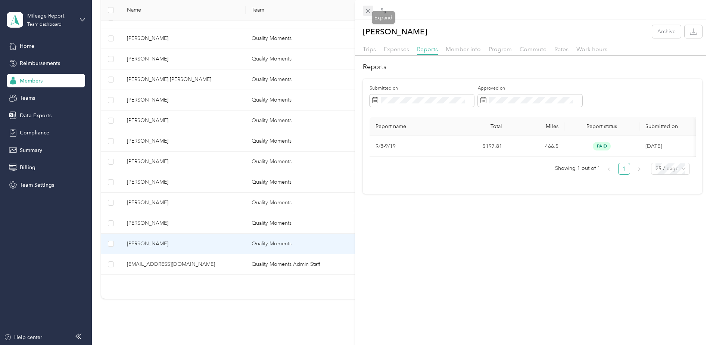
click at [368, 8] on icon at bounding box center [367, 11] width 6 height 6
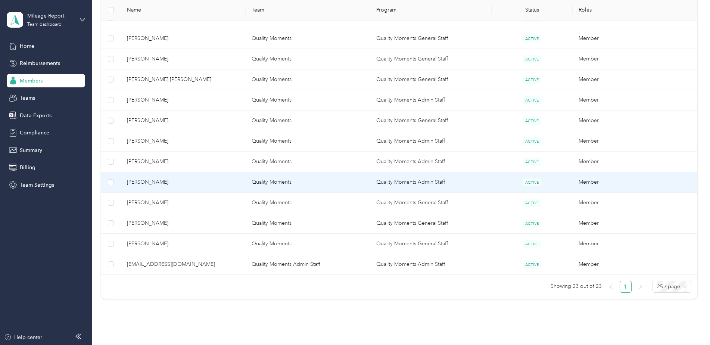
click at [220, 187] on td "[PERSON_NAME]" at bounding box center [183, 182] width 125 height 21
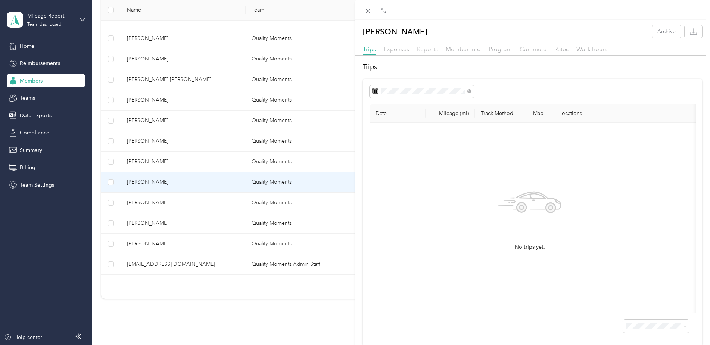
click at [430, 49] on span "Reports" at bounding box center [427, 49] width 21 height 7
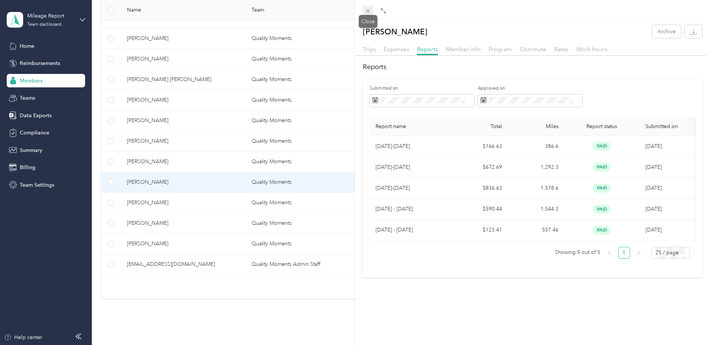
click at [370, 10] on icon at bounding box center [367, 11] width 6 height 6
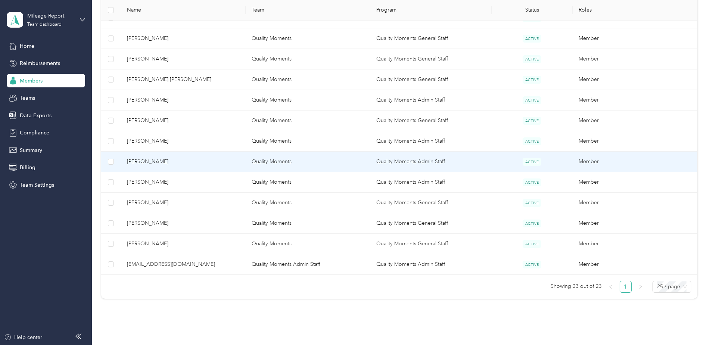
click at [200, 163] on span "[PERSON_NAME]" at bounding box center [183, 161] width 113 height 8
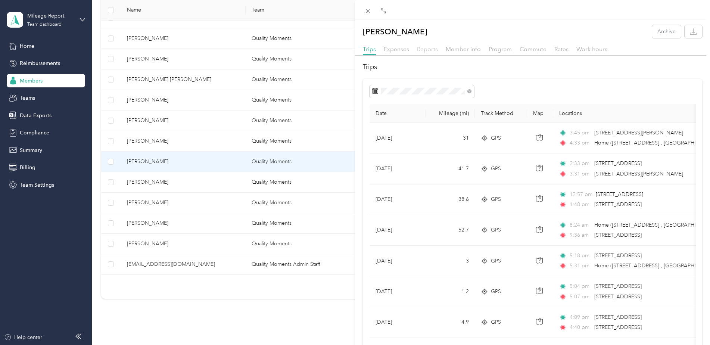
click at [426, 52] on span "Reports" at bounding box center [427, 49] width 21 height 7
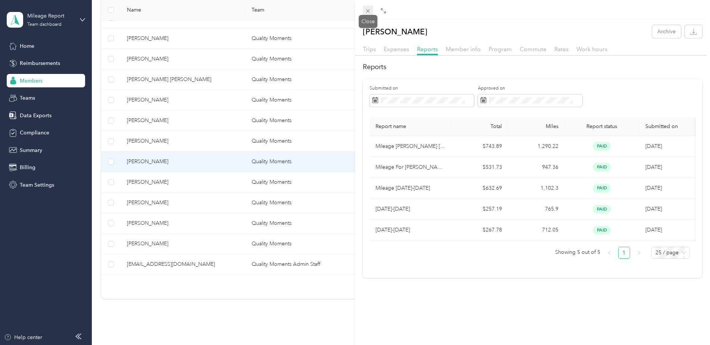
click at [369, 10] on icon at bounding box center [368, 11] width 4 height 4
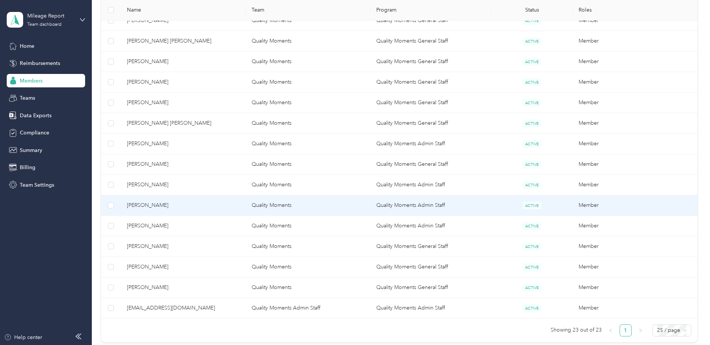
scroll to position [285, 0]
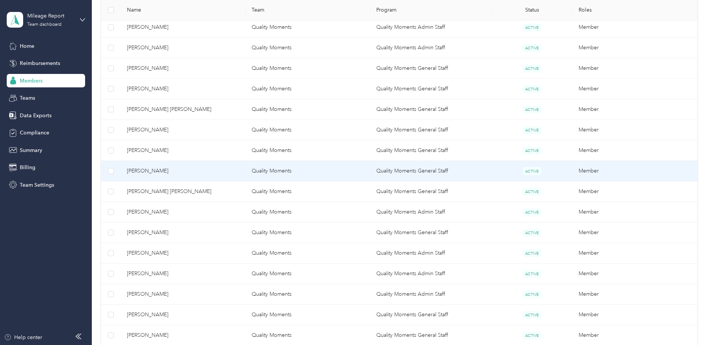
click at [189, 172] on span "[PERSON_NAME]" at bounding box center [183, 171] width 113 height 8
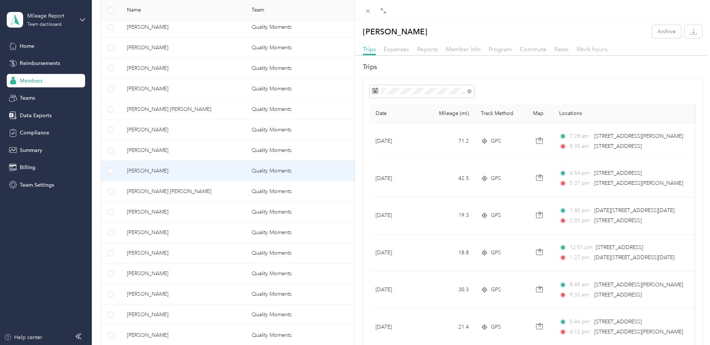
click at [430, 53] on div "Reports" at bounding box center [427, 49] width 21 height 9
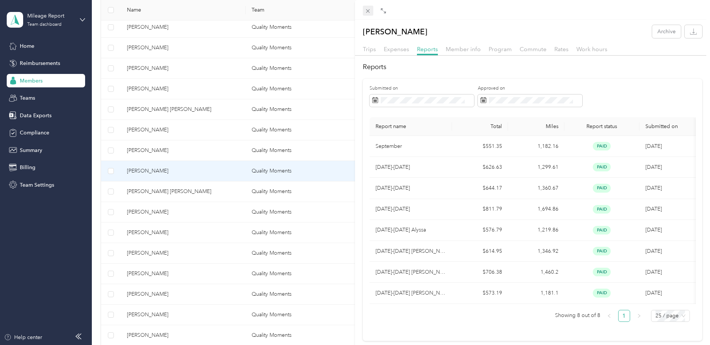
click at [371, 12] on span at bounding box center [368, 11] width 10 height 10
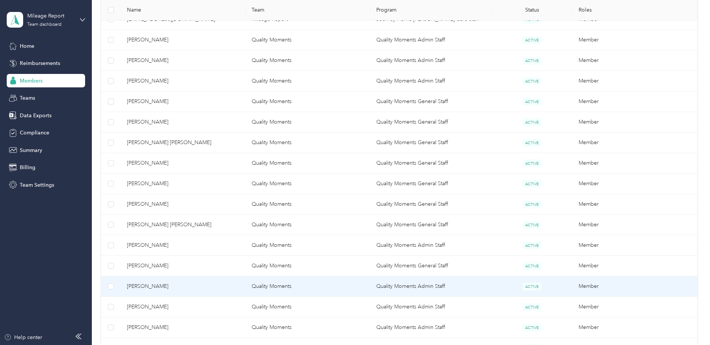
scroll to position [248, 0]
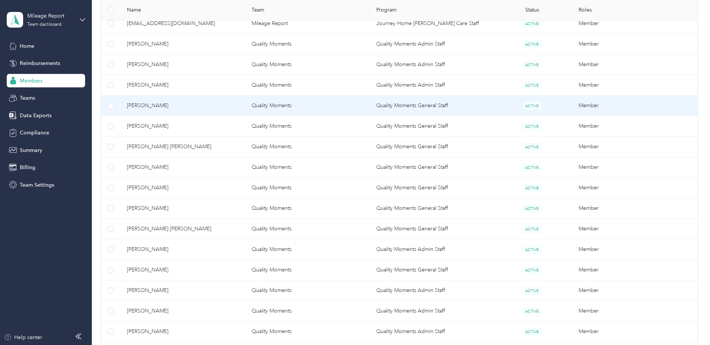
click at [212, 104] on span "[PERSON_NAME]" at bounding box center [183, 105] width 113 height 8
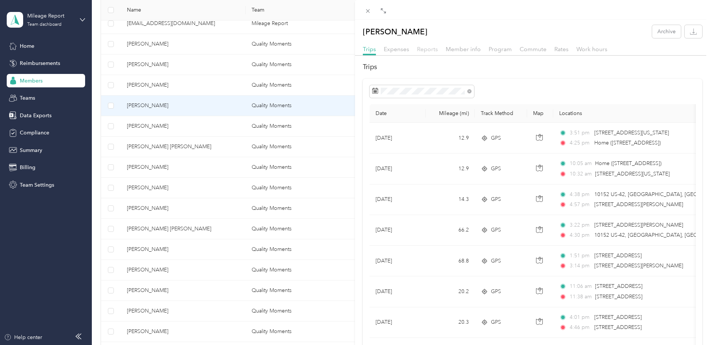
click at [425, 52] on span "Reports" at bounding box center [427, 49] width 21 height 7
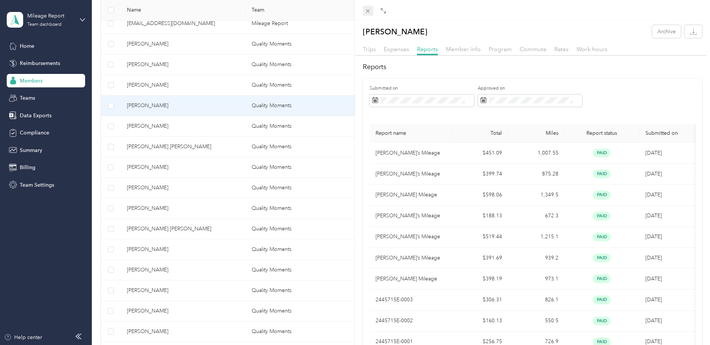
click at [370, 12] on icon at bounding box center [367, 11] width 6 height 6
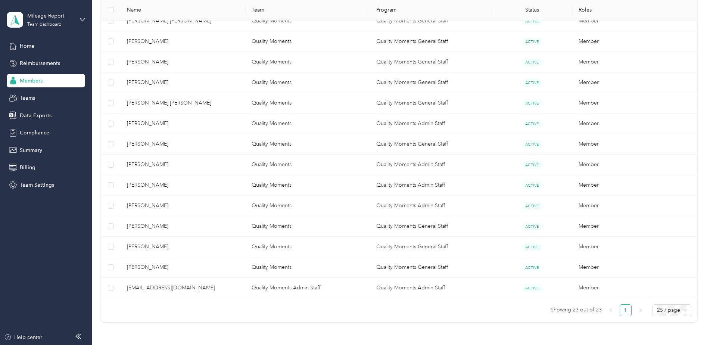
scroll to position [397, 0]
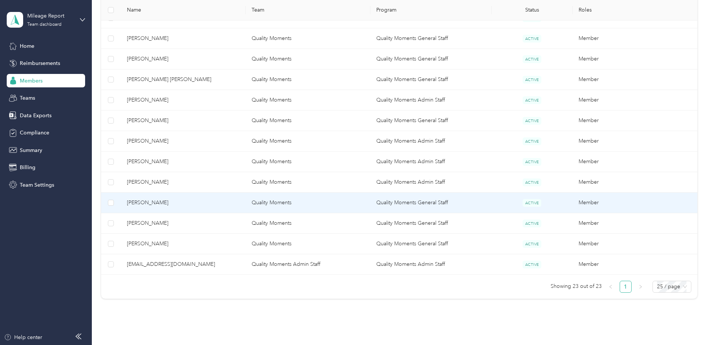
click at [274, 203] on td "Quality Moments" at bounding box center [307, 202] width 125 height 21
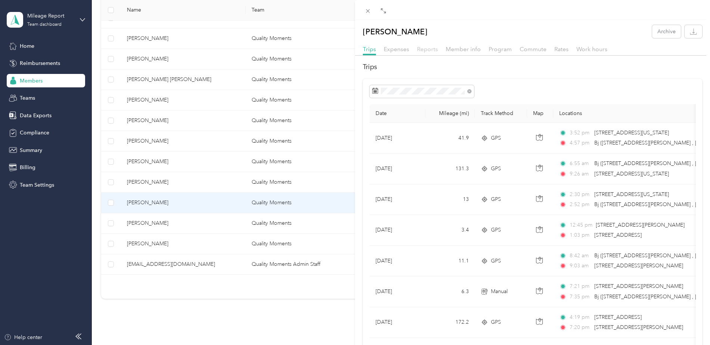
click at [425, 50] on span "Reports" at bounding box center [427, 49] width 21 height 7
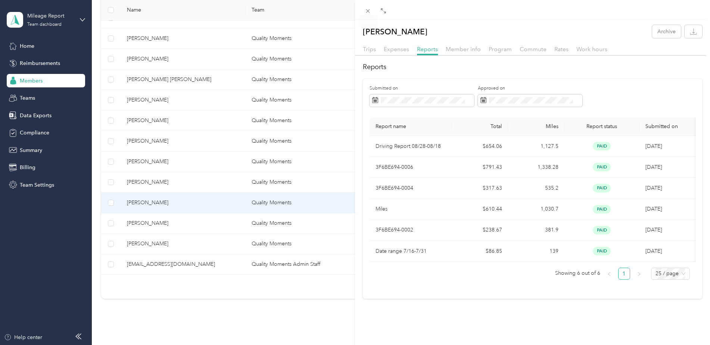
drag, startPoint x: 366, startPoint y: 11, endPoint x: 356, endPoint y: 26, distance: 17.7
click at [366, 11] on icon at bounding box center [367, 11] width 6 height 6
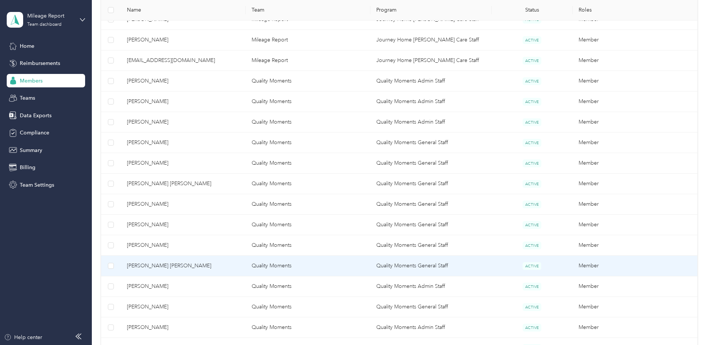
scroll to position [210, 0]
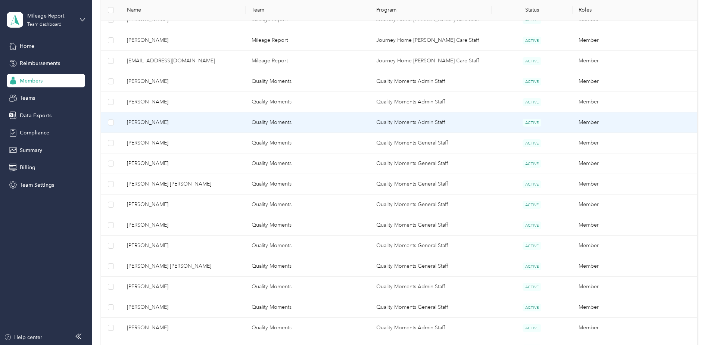
click at [214, 125] on span "[PERSON_NAME]" at bounding box center [183, 122] width 113 height 8
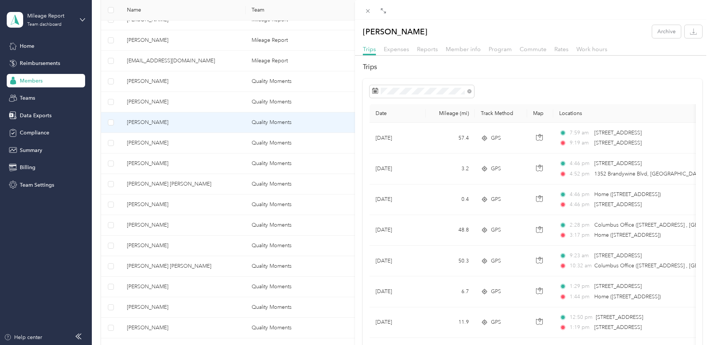
click at [430, 51] on span "Reports" at bounding box center [427, 49] width 21 height 7
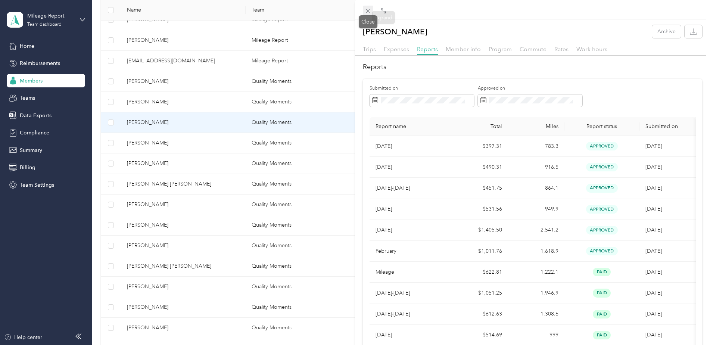
click at [368, 11] on icon at bounding box center [368, 11] width 4 height 4
